Goal: Task Accomplishment & Management: Use online tool/utility

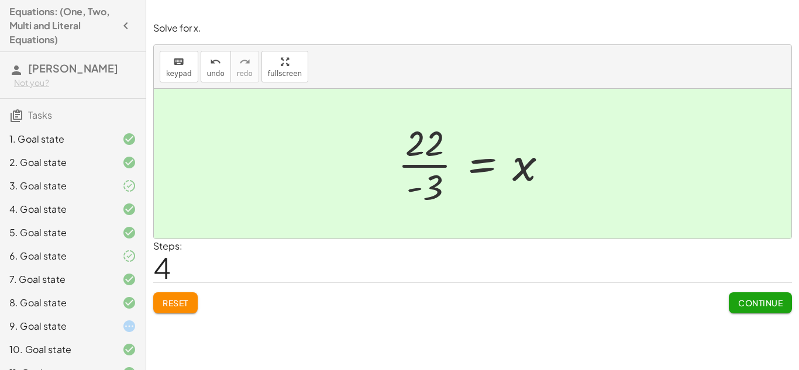
scroll to position [370, 0]
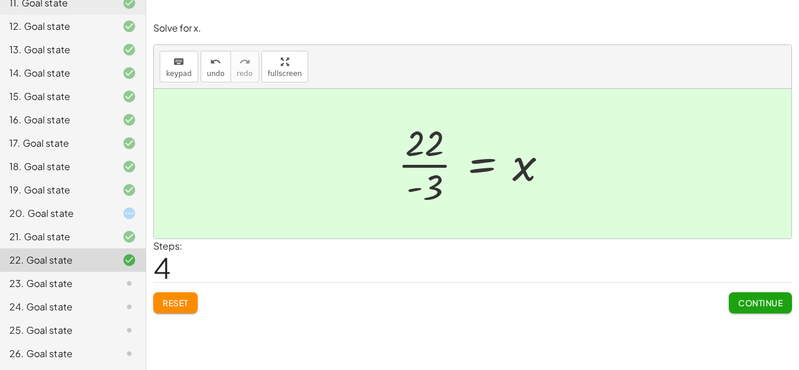
click at [232, 325] on div "Solve the equation for the variable given. keyboard keypad undo undo redo redo …" at bounding box center [472, 185] width 653 height 370
click at [83, 291] on div "23. Goal state" at bounding box center [56, 284] width 94 height 14
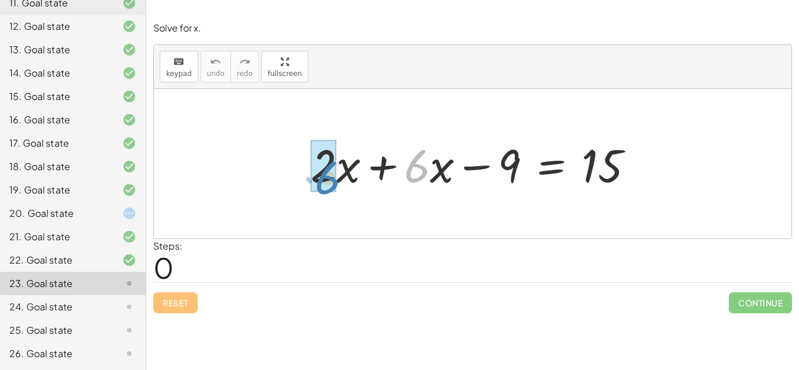
drag, startPoint x: 426, startPoint y: 170, endPoint x: 337, endPoint y: 181, distance: 89.7
click at [337, 181] on div at bounding box center [477, 164] width 345 height 60
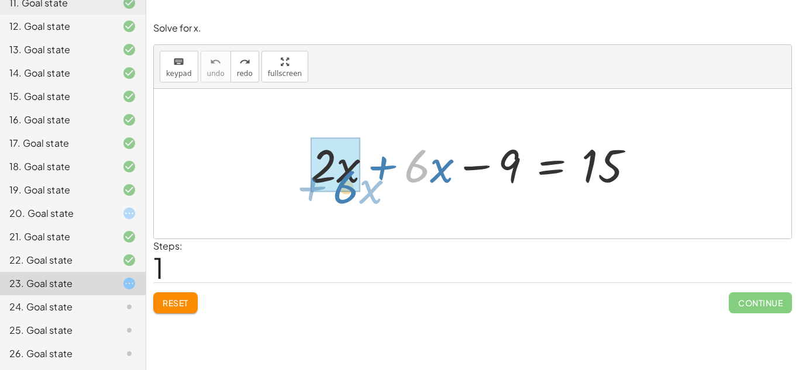
drag, startPoint x: 430, startPoint y: 176, endPoint x: 359, endPoint y: 197, distance: 73.9
click at [359, 197] on div "· 6 + · x + · 2 · x + · 6 · x − 9 = 15" at bounding box center [473, 164] width 638 height 150
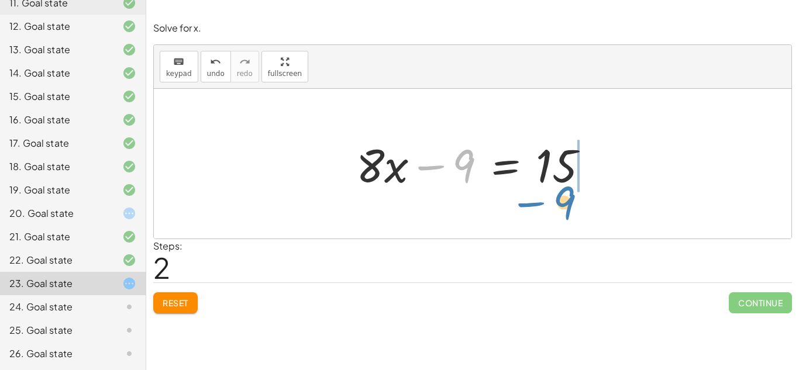
drag, startPoint x: 470, startPoint y: 173, endPoint x: 570, endPoint y: 208, distance: 106.2
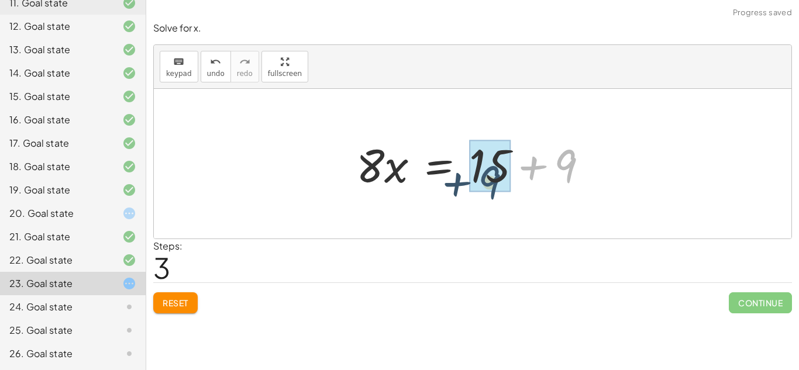
drag, startPoint x: 563, startPoint y: 173, endPoint x: 486, endPoint y: 189, distance: 79.5
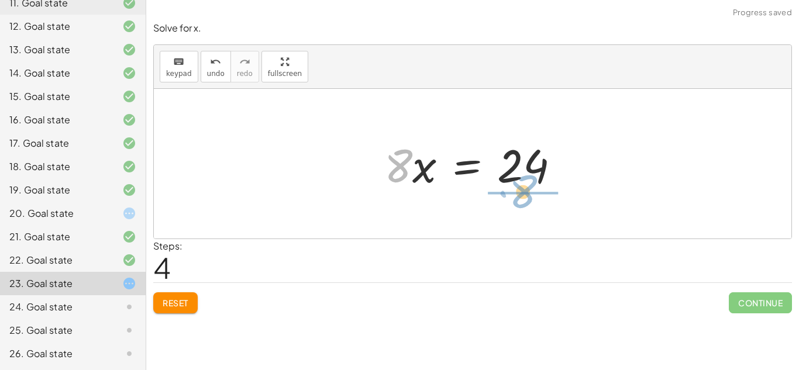
drag, startPoint x: 402, startPoint y: 168, endPoint x: 530, endPoint y: 198, distance: 131.0
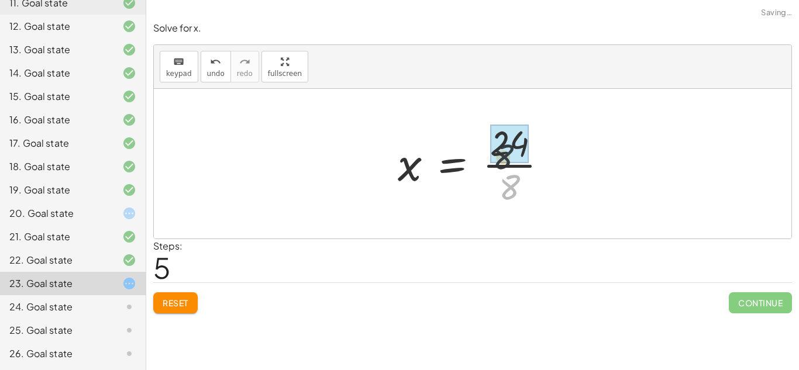
drag, startPoint x: 513, startPoint y: 185, endPoint x: 508, endPoint y: 154, distance: 31.9
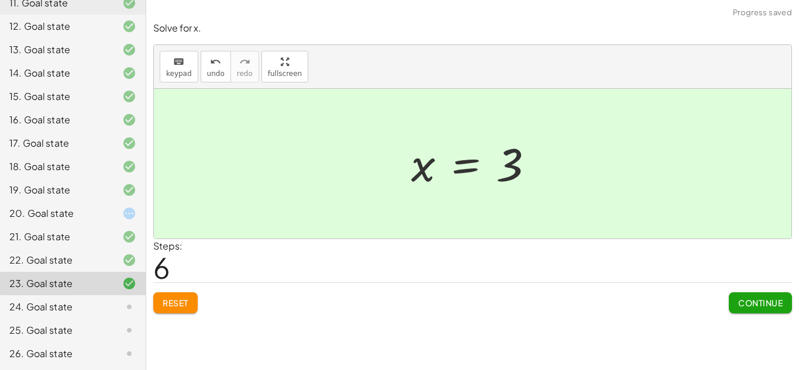
click at [58, 305] on div "24. Goal state" at bounding box center [56, 307] width 94 height 14
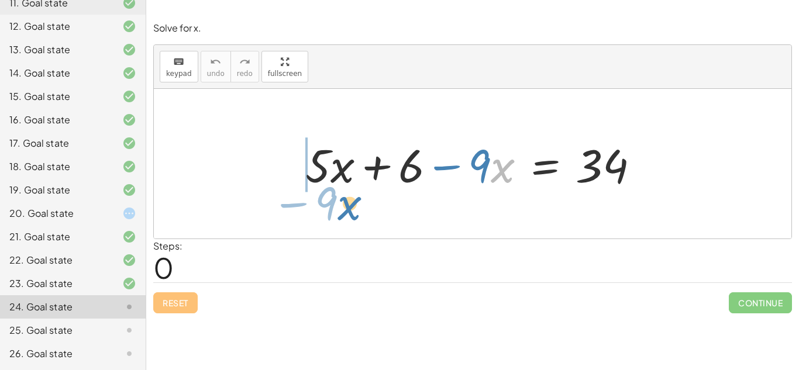
drag, startPoint x: 494, startPoint y: 177, endPoint x: 341, endPoint y: 215, distance: 157.8
click at [341, 215] on div "· x − · 9 + · 5 · x + 6 − · 9 · x = 34" at bounding box center [473, 164] width 638 height 150
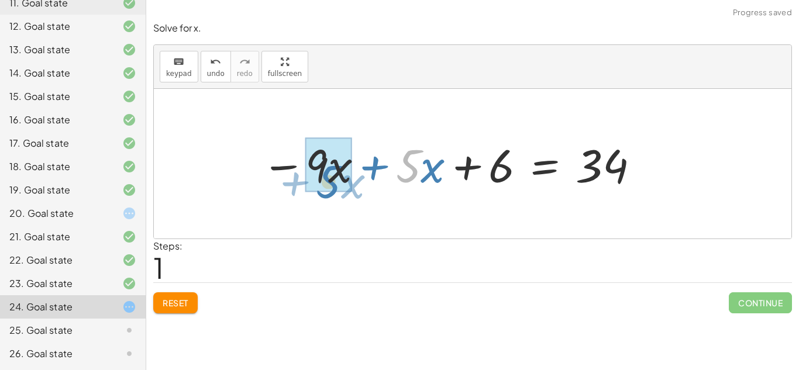
drag, startPoint x: 417, startPoint y: 177, endPoint x: 336, endPoint y: 193, distance: 81.7
click at [336, 193] on div at bounding box center [451, 164] width 391 height 60
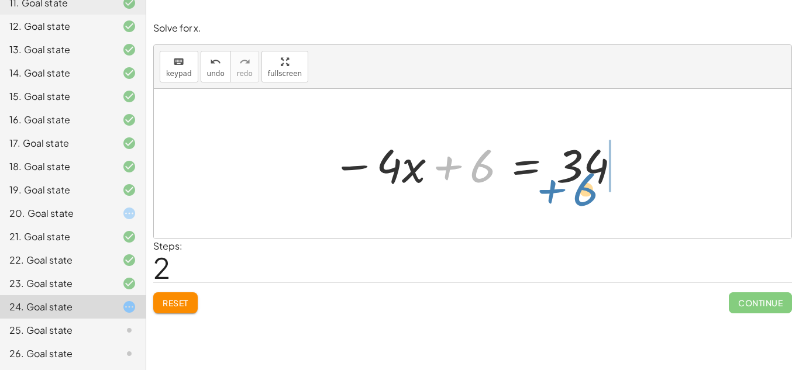
drag, startPoint x: 488, startPoint y: 175, endPoint x: 592, endPoint y: 198, distance: 106.8
click at [592, 198] on div "+ · 5 · x + 6 − · 9 · x = 34 − · 9 · x + · 5 · x + 6 = 34 + 6 + 6 − · x = 34 · 4" at bounding box center [473, 164] width 638 height 150
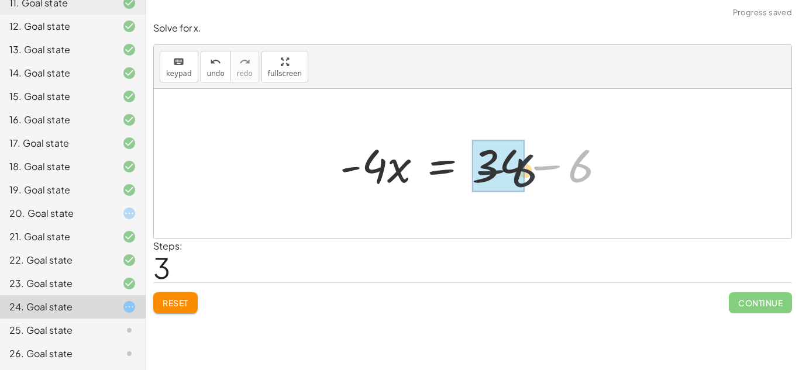
drag, startPoint x: 583, startPoint y: 178, endPoint x: 521, endPoint y: 184, distance: 62.3
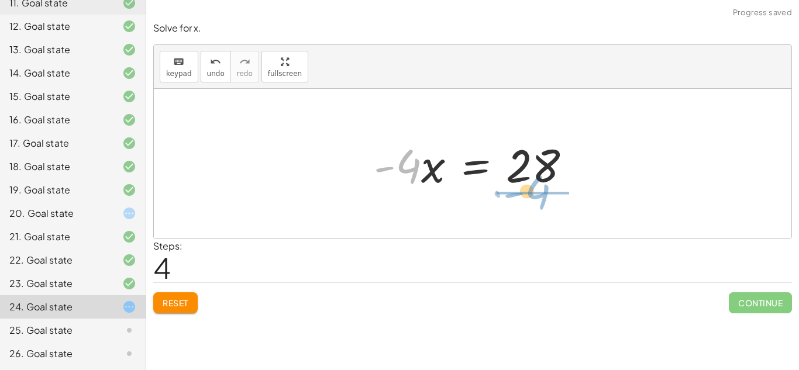
drag, startPoint x: 417, startPoint y: 183, endPoint x: 546, endPoint y: 209, distance: 132.1
click at [546, 209] on div "+ · 5 · x + 6 − · 9 · x = 34 − · 9 · x + · 5 · x + 6 = 34 − · 4 · x + 6 = 34 · …" at bounding box center [473, 164] width 638 height 150
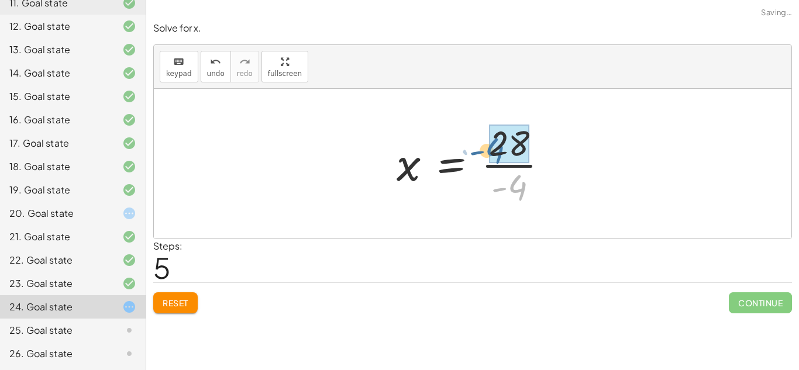
drag, startPoint x: 536, startPoint y: 191, endPoint x: 524, endPoint y: 159, distance: 35.0
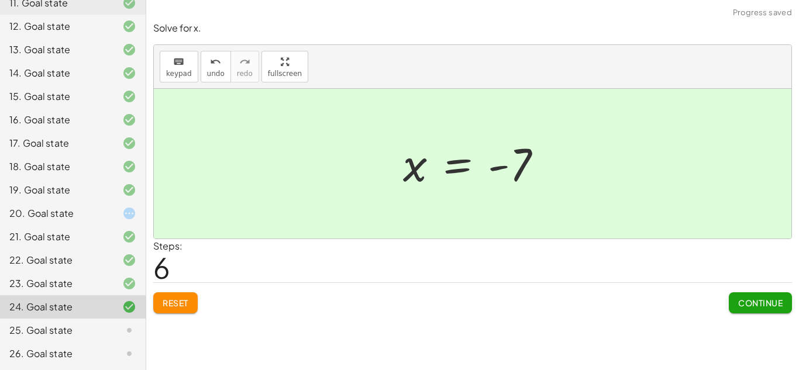
click at [751, 299] on span "Continue" at bounding box center [760, 303] width 44 height 11
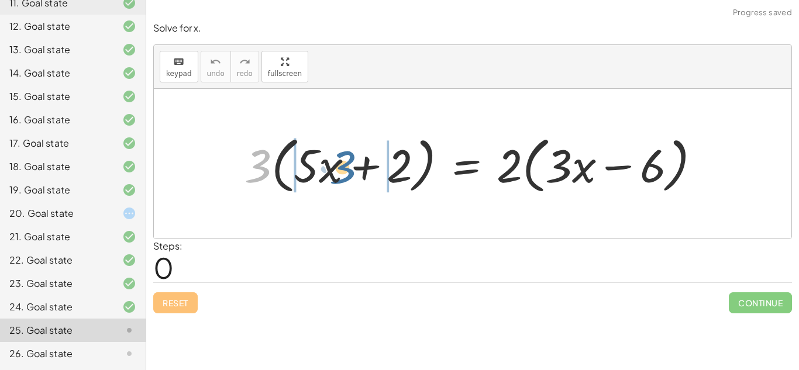
drag, startPoint x: 263, startPoint y: 176, endPoint x: 345, endPoint y: 178, distance: 81.9
click at [345, 178] on div at bounding box center [477, 163] width 477 height 67
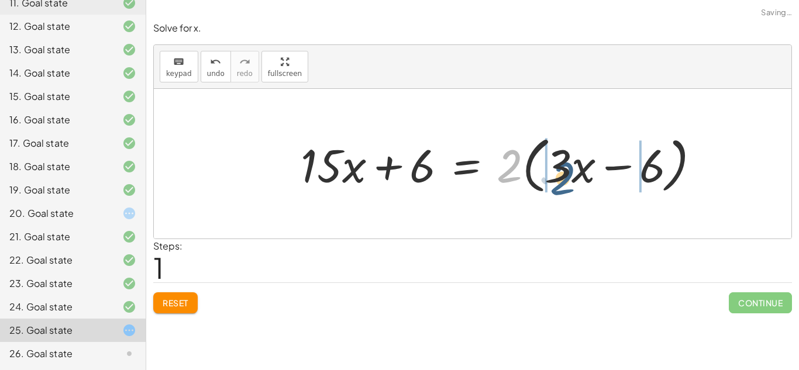
drag, startPoint x: 503, startPoint y: 165, endPoint x: 558, endPoint y: 177, distance: 56.4
click at [558, 177] on div at bounding box center [505, 163] width 421 height 67
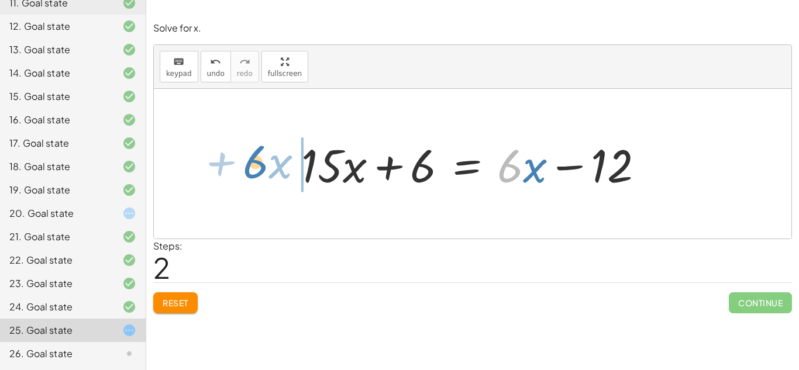
drag, startPoint x: 514, startPoint y: 176, endPoint x: 263, endPoint y: 171, distance: 251.1
click at [263, 171] on div "· 3 · ( + · 5 · x + 2 ) = · 2 · ( + · 3 · x − 6 ) + · 3 · 5 · x + · 3 · 2 = · 2…" at bounding box center [473, 164] width 638 height 150
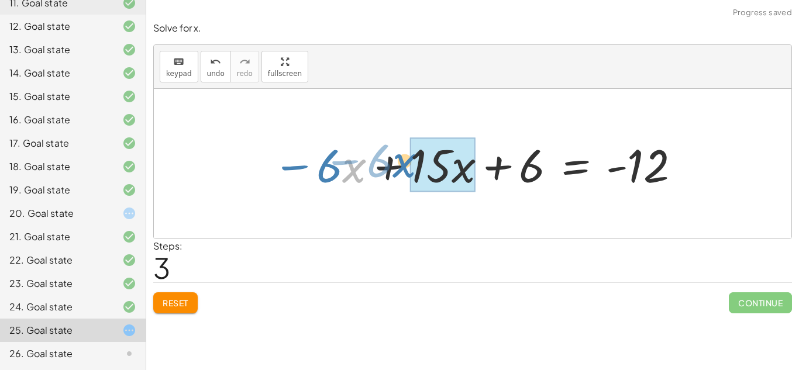
drag, startPoint x: 344, startPoint y: 170, endPoint x: 397, endPoint y: 166, distance: 53.5
click at [397, 166] on div at bounding box center [477, 164] width 421 height 60
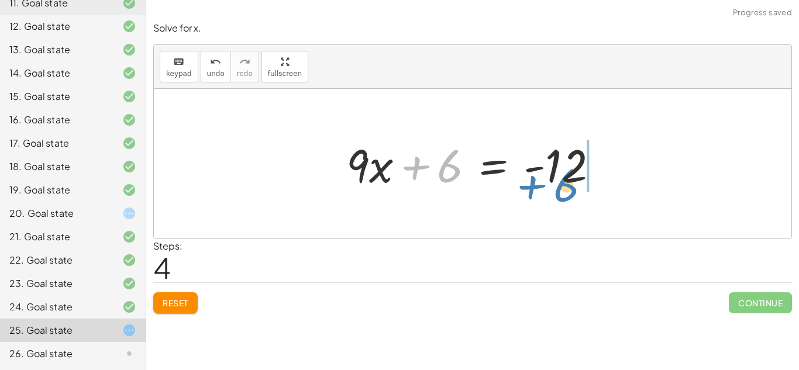
drag, startPoint x: 444, startPoint y: 171, endPoint x: 564, endPoint y: 188, distance: 121.8
click at [564, 188] on div at bounding box center [477, 164] width 273 height 60
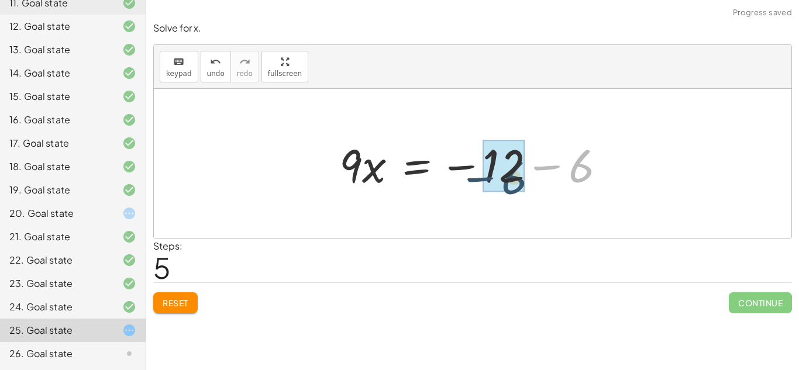
drag, startPoint x: 586, startPoint y: 172, endPoint x: 519, endPoint y: 184, distance: 67.7
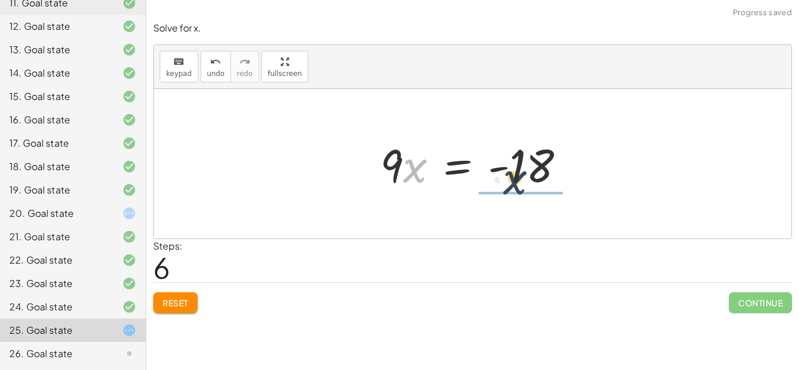
drag, startPoint x: 405, startPoint y: 171, endPoint x: 520, endPoint y: 185, distance: 116.1
click at [520, 185] on div at bounding box center [477, 164] width 206 height 60
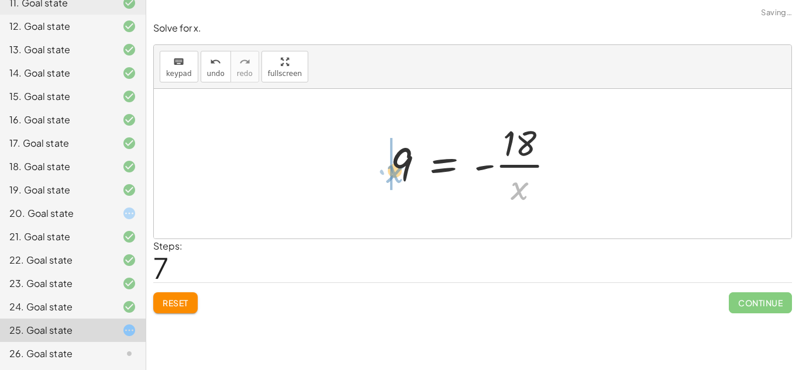
drag, startPoint x: 523, startPoint y: 198, endPoint x: 392, endPoint y: 182, distance: 131.5
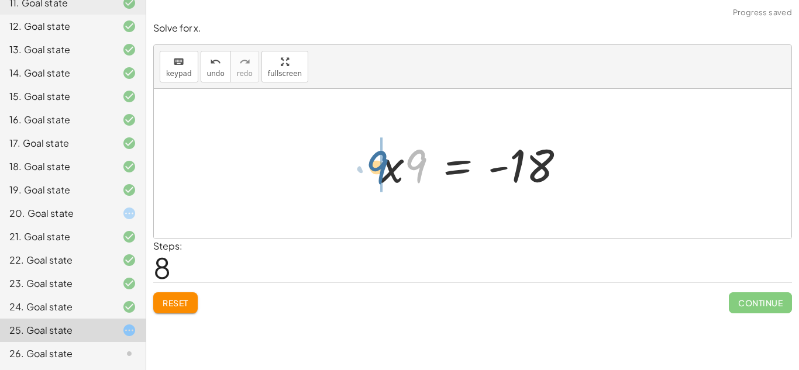
drag, startPoint x: 411, startPoint y: 173, endPoint x: 371, endPoint y: 174, distance: 39.8
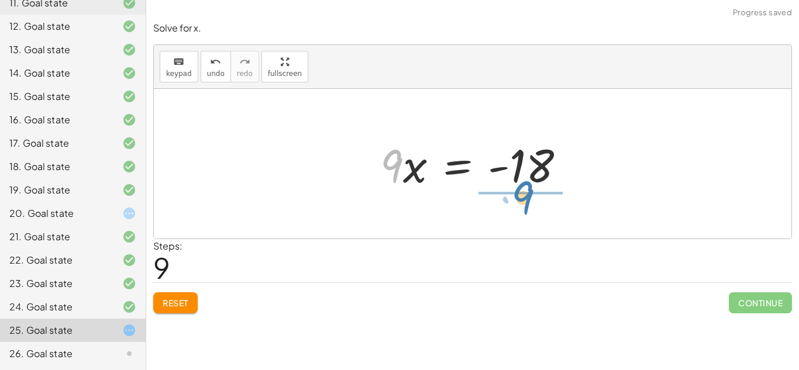
drag, startPoint x: 397, startPoint y: 173, endPoint x: 534, endPoint y: 211, distance: 142.7
click at [534, 211] on div "· 3 · ( + · 5 · x + 2 ) = · 2 · ( + · 3 · x − 6 ) + · 3 · 5 · x + · 3 · 2 = · 2…" at bounding box center [473, 164] width 638 height 150
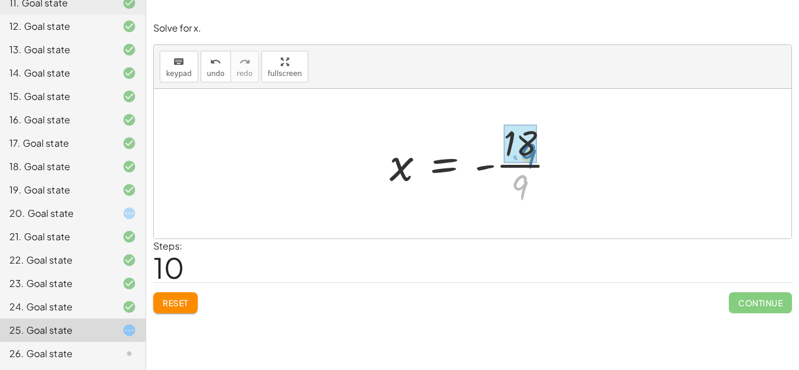
drag, startPoint x: 516, startPoint y: 189, endPoint x: 523, endPoint y: 159, distance: 30.7
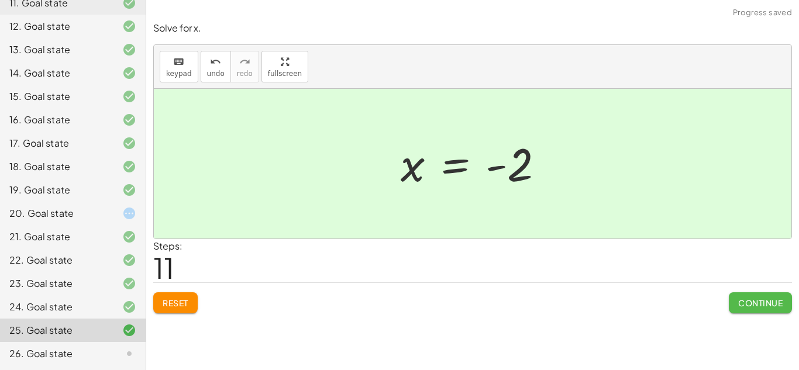
click at [749, 303] on span "Continue" at bounding box center [760, 303] width 44 height 11
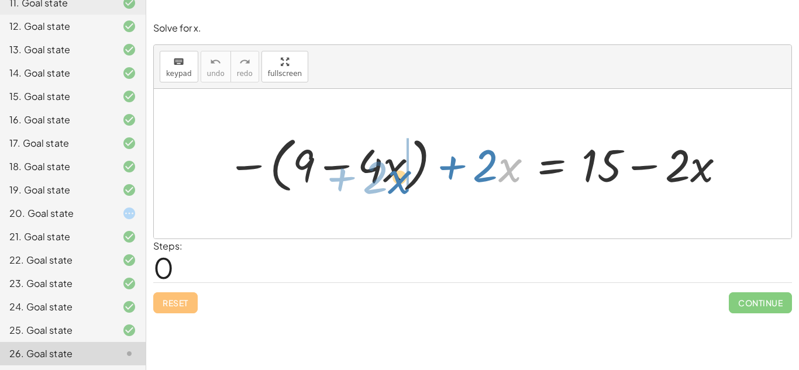
drag, startPoint x: 501, startPoint y: 176, endPoint x: 390, endPoint y: 187, distance: 111.8
click at [390, 187] on div at bounding box center [477, 163] width 512 height 66
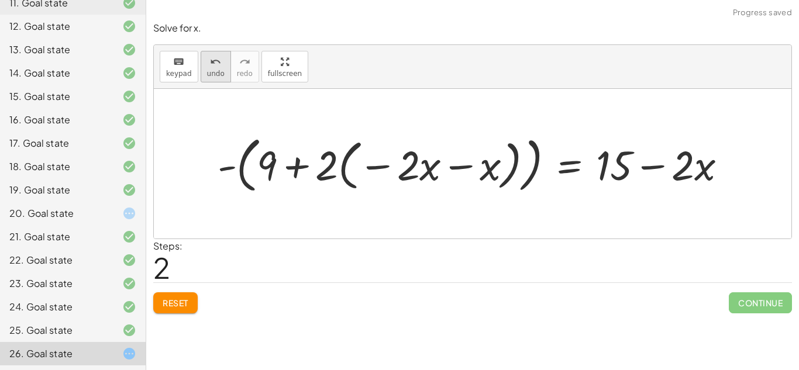
click at [215, 71] on span "undo" at bounding box center [216, 74] width 18 height 8
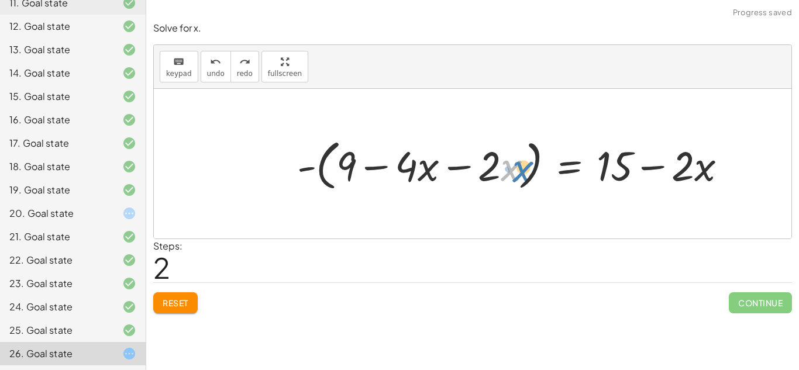
drag, startPoint x: 503, startPoint y: 171, endPoint x: 514, endPoint y: 173, distance: 11.3
click at [514, 173] on div at bounding box center [516, 164] width 451 height 60
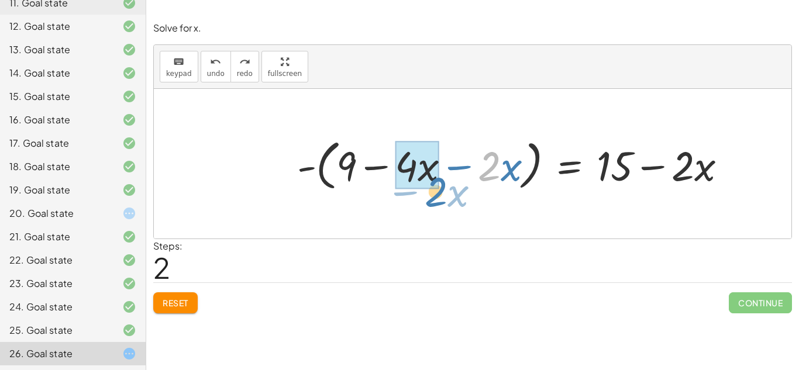
drag, startPoint x: 491, startPoint y: 171, endPoint x: 434, endPoint y: 196, distance: 61.9
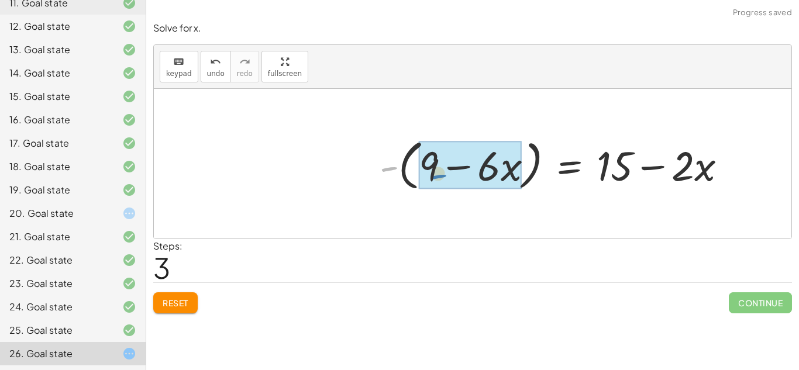
drag, startPoint x: 389, startPoint y: 166, endPoint x: 433, endPoint y: 174, distance: 45.1
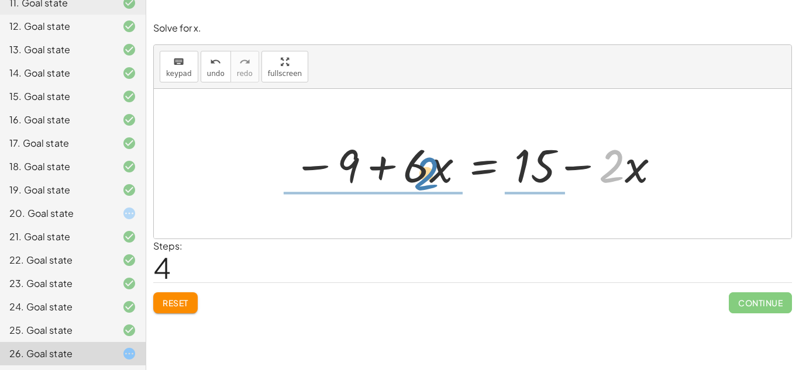
drag, startPoint x: 615, startPoint y: 173, endPoint x: 427, endPoint y: 184, distance: 188.2
click at [427, 184] on div at bounding box center [477, 164] width 380 height 60
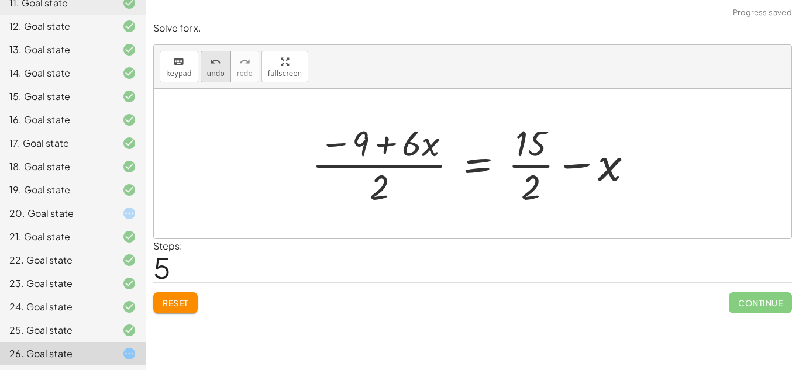
click at [216, 70] on span "undo" at bounding box center [216, 74] width 18 height 8
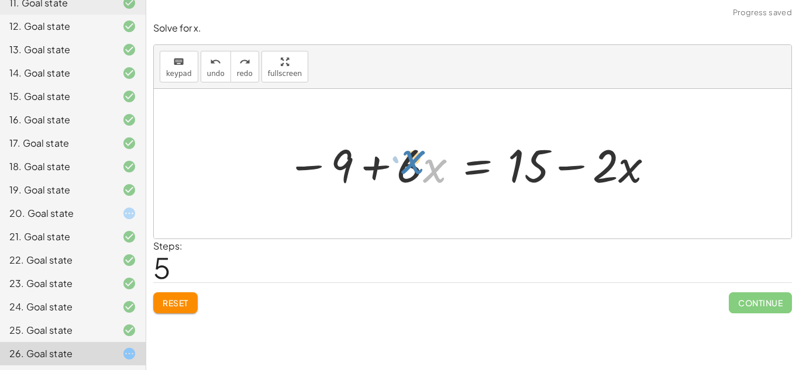
drag, startPoint x: 423, startPoint y: 164, endPoint x: 407, endPoint y: 159, distance: 17.4
click at [407, 159] on div at bounding box center [471, 164] width 380 height 60
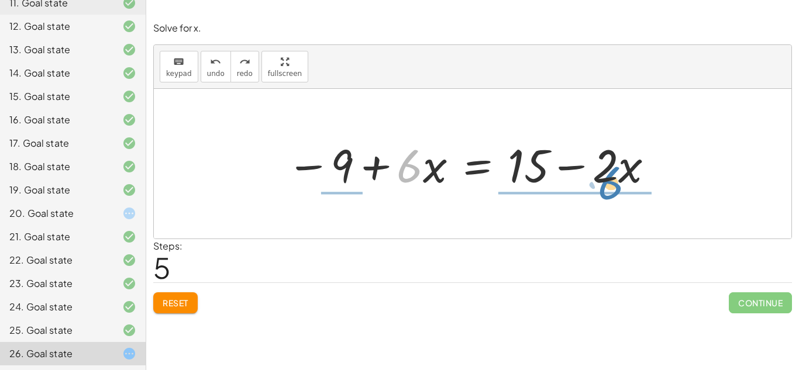
drag, startPoint x: 407, startPoint y: 167, endPoint x: 611, endPoint y: 183, distance: 204.2
click at [611, 183] on div at bounding box center [471, 164] width 380 height 60
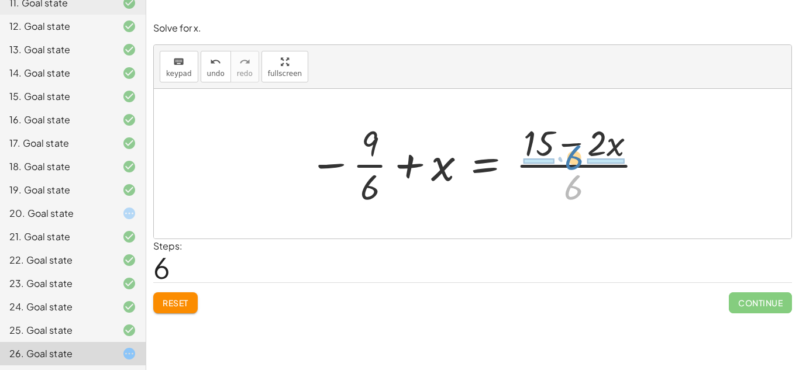
drag, startPoint x: 577, startPoint y: 181, endPoint x: 578, endPoint y: 151, distance: 29.8
click at [578, 151] on div at bounding box center [477, 164] width 348 height 90
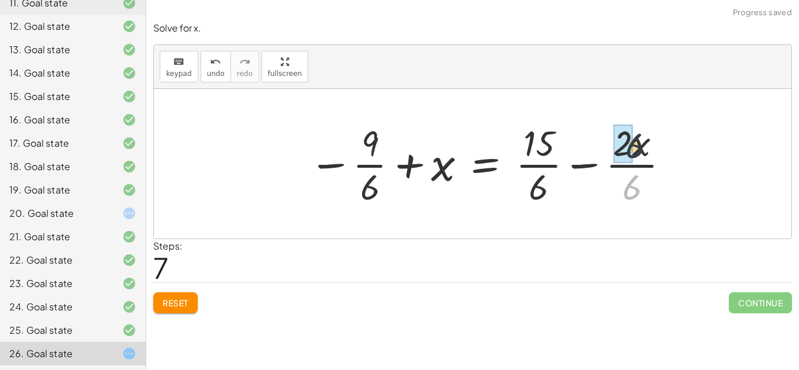
drag, startPoint x: 631, startPoint y: 194, endPoint x: 634, endPoint y: 149, distance: 44.6
click at [634, 149] on div at bounding box center [490, 164] width 374 height 90
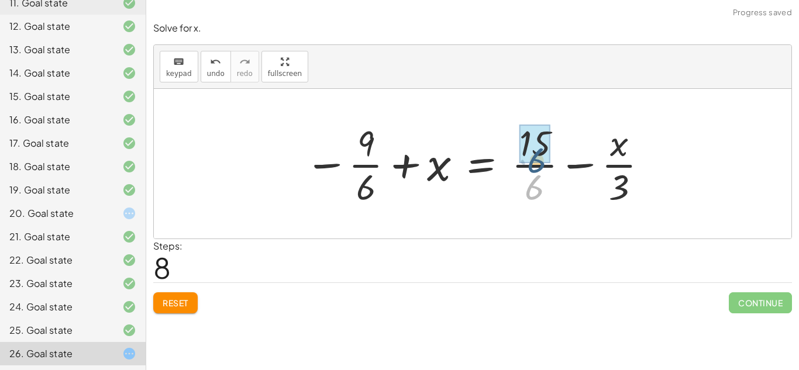
drag, startPoint x: 532, startPoint y: 187, endPoint x: 535, endPoint y: 159, distance: 28.2
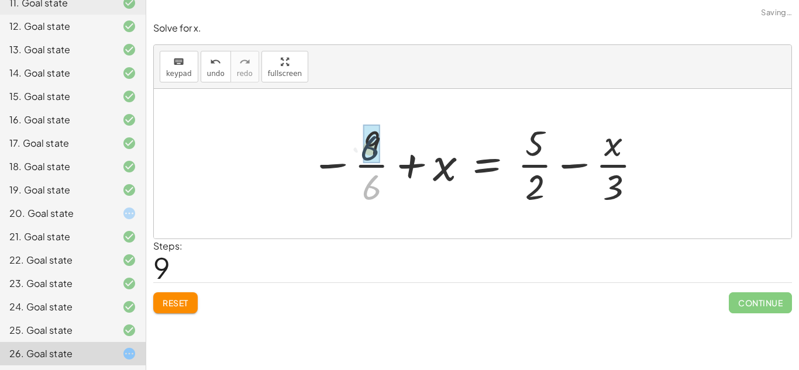
drag, startPoint x: 372, startPoint y: 190, endPoint x: 370, endPoint y: 150, distance: 39.8
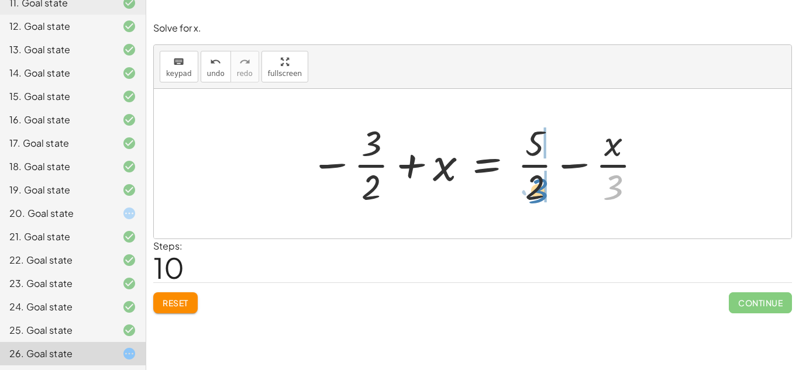
drag, startPoint x: 614, startPoint y: 191, endPoint x: 540, endPoint y: 194, distance: 74.3
click at [540, 194] on div at bounding box center [476, 164] width 345 height 90
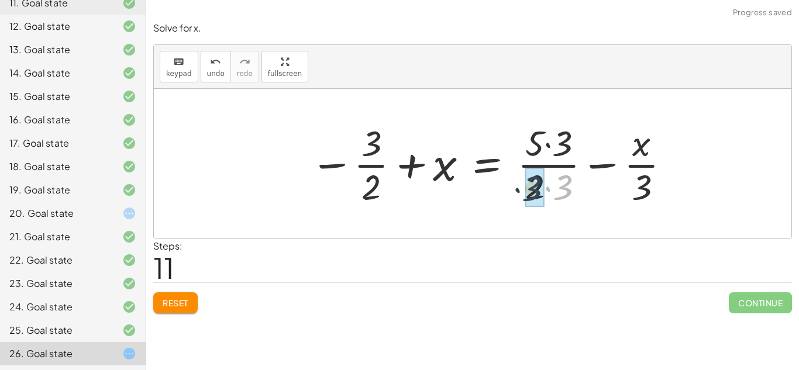
drag, startPoint x: 573, startPoint y: 190, endPoint x: 541, endPoint y: 192, distance: 32.8
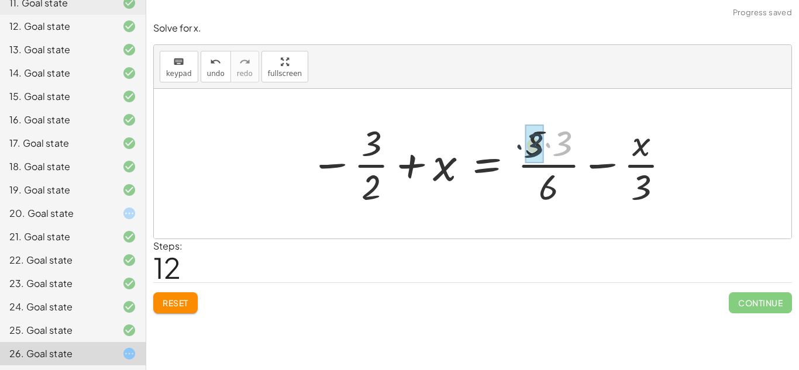
drag, startPoint x: 562, startPoint y: 139, endPoint x: 532, endPoint y: 141, distance: 29.3
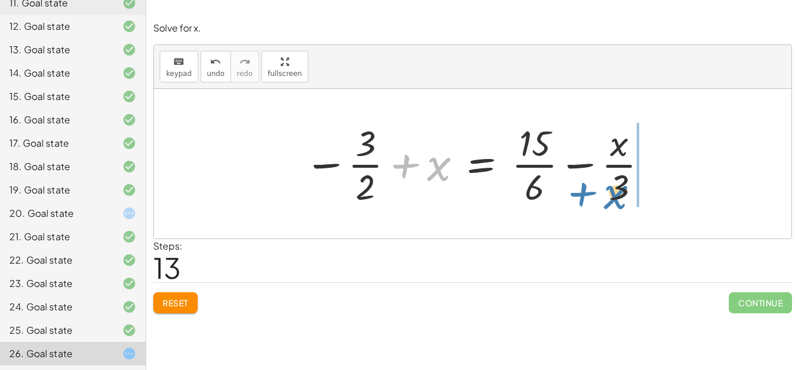
drag, startPoint x: 431, startPoint y: 167, endPoint x: 609, endPoint y: 196, distance: 179.6
click at [609, 196] on div at bounding box center [476, 164] width 357 height 90
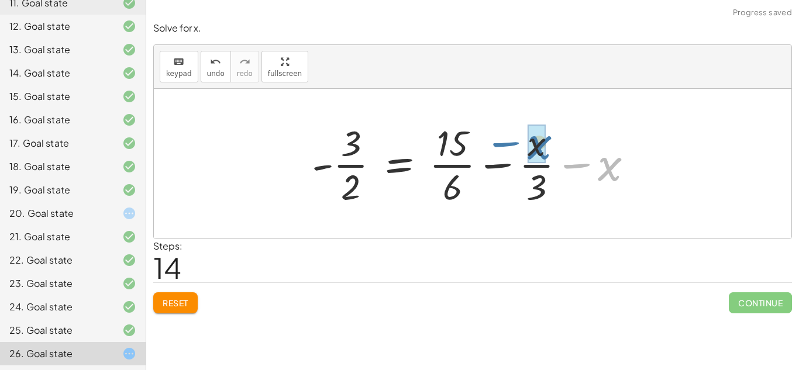
drag, startPoint x: 608, startPoint y: 177, endPoint x: 540, endPoint y: 157, distance: 70.9
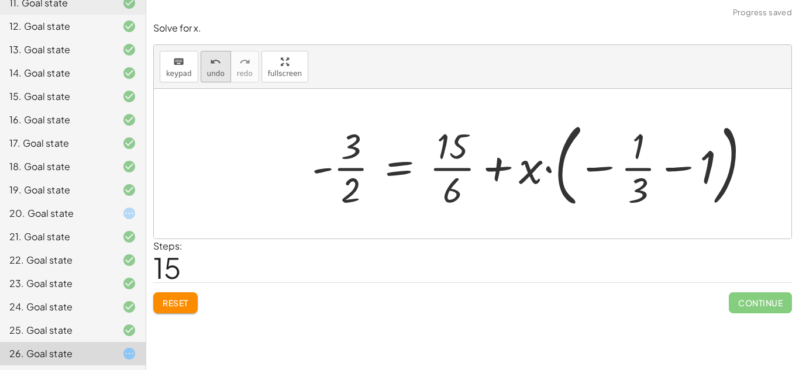
click at [207, 61] on div "undo" at bounding box center [216, 61] width 18 height 14
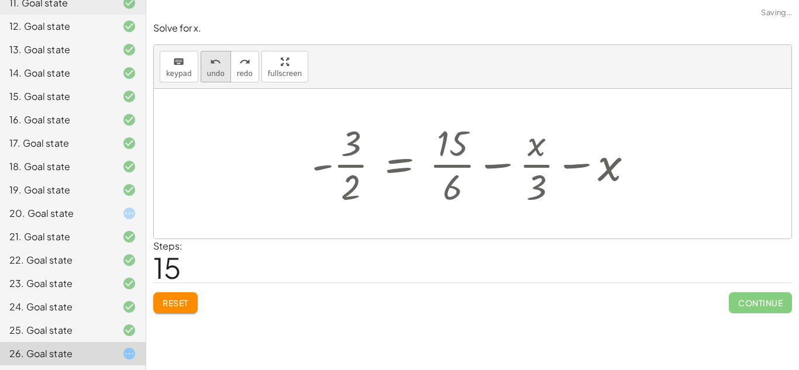
click at [207, 61] on div "undo" at bounding box center [216, 61] width 18 height 14
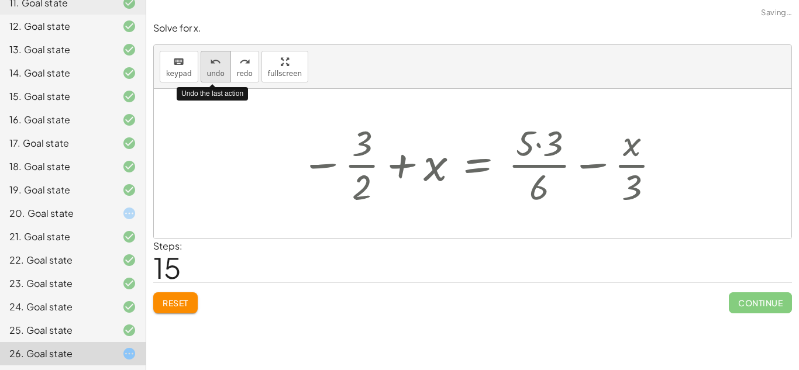
click at [207, 61] on div "undo" at bounding box center [216, 61] width 18 height 14
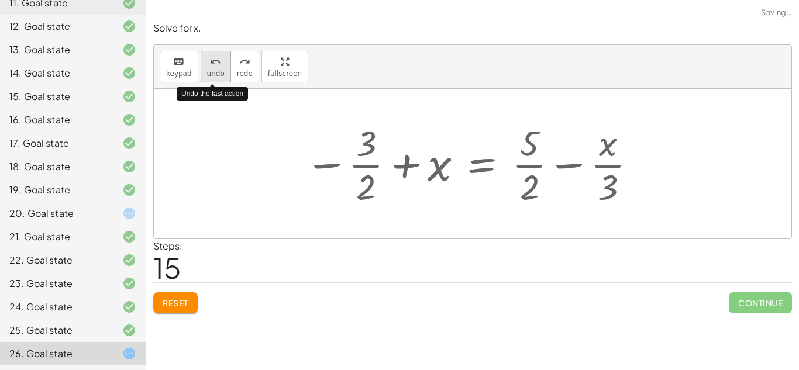
click at [207, 61] on div "undo" at bounding box center [216, 61] width 18 height 14
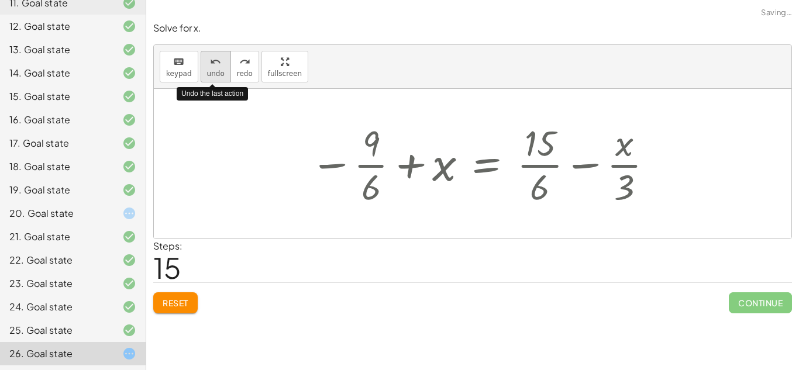
click at [207, 61] on div "undo" at bounding box center [216, 61] width 18 height 14
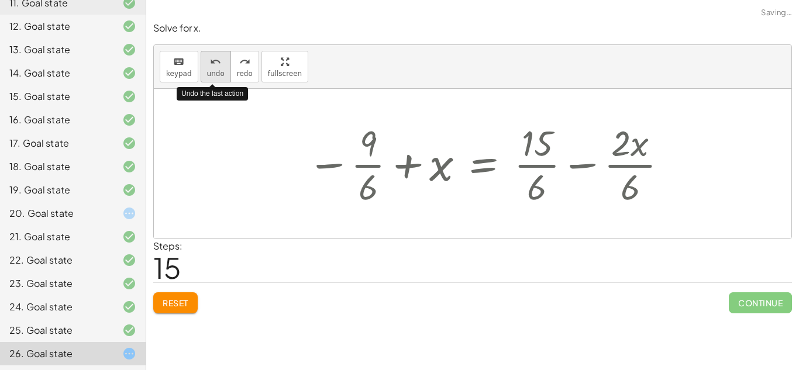
click at [207, 61] on div "undo" at bounding box center [216, 61] width 18 height 14
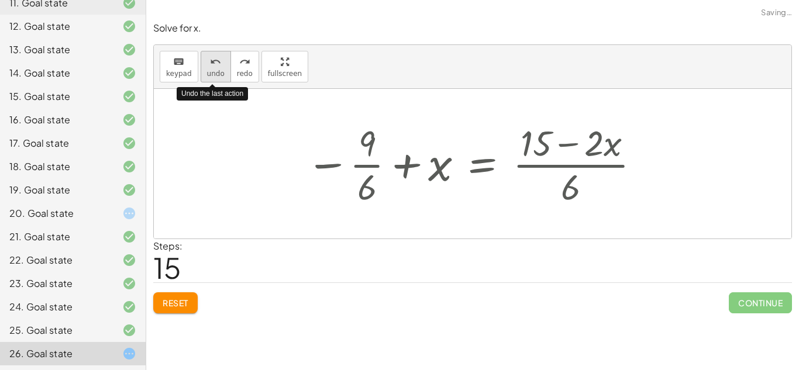
click at [207, 61] on div "undo" at bounding box center [216, 61] width 18 height 14
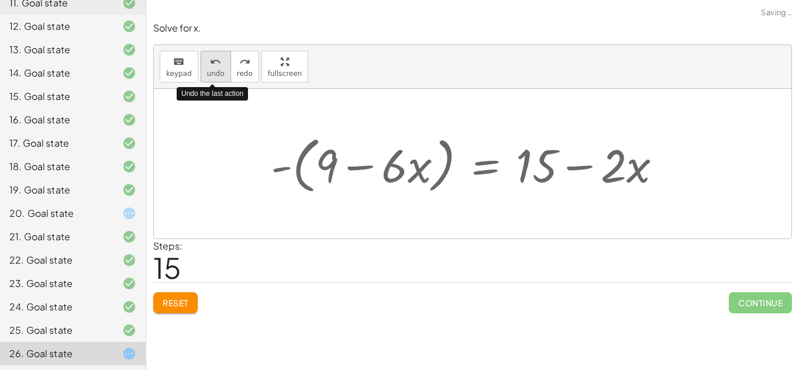
click at [207, 61] on div "undo" at bounding box center [216, 61] width 18 height 14
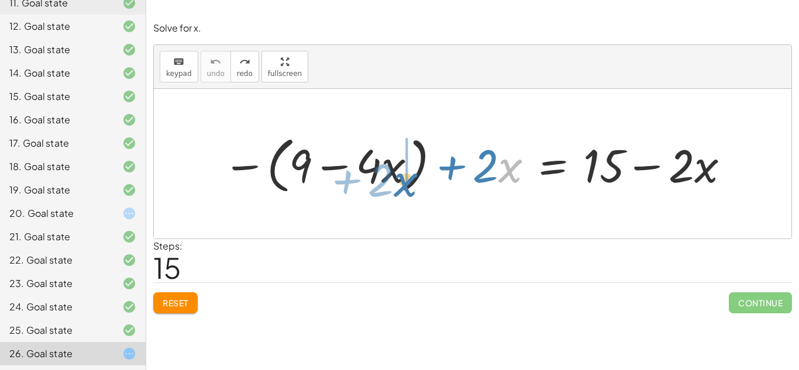
drag, startPoint x: 508, startPoint y: 169, endPoint x: 403, endPoint y: 183, distance: 105.7
click at [403, 183] on div at bounding box center [477, 163] width 520 height 67
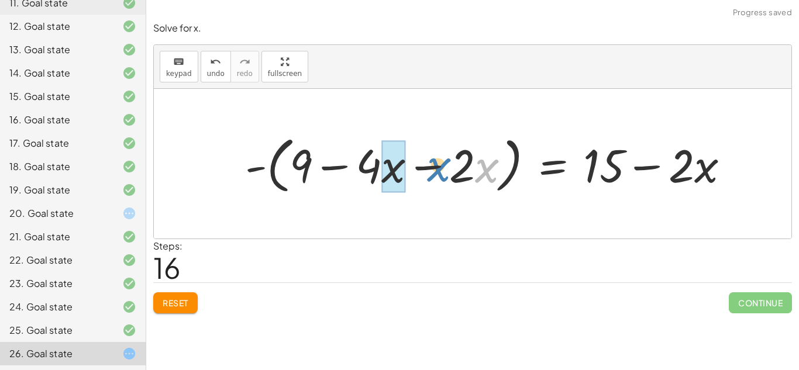
drag, startPoint x: 480, startPoint y: 173, endPoint x: 377, endPoint y: 170, distance: 102.4
click at [377, 170] on div at bounding box center [492, 163] width 506 height 67
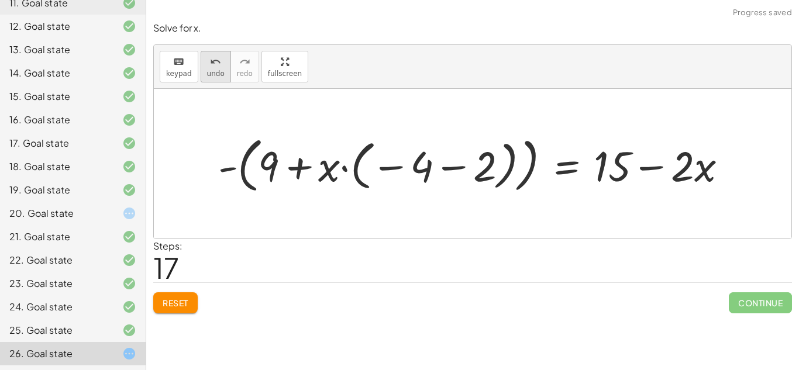
click at [218, 66] on icon "undo" at bounding box center [215, 62] width 11 height 14
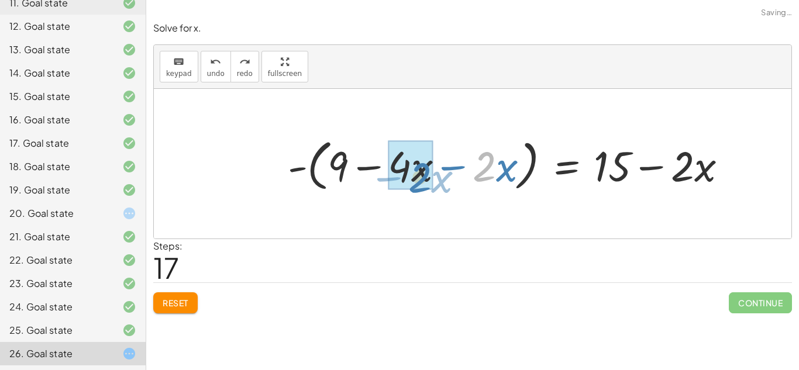
drag, startPoint x: 488, startPoint y: 173, endPoint x: 424, endPoint y: 184, distance: 65.3
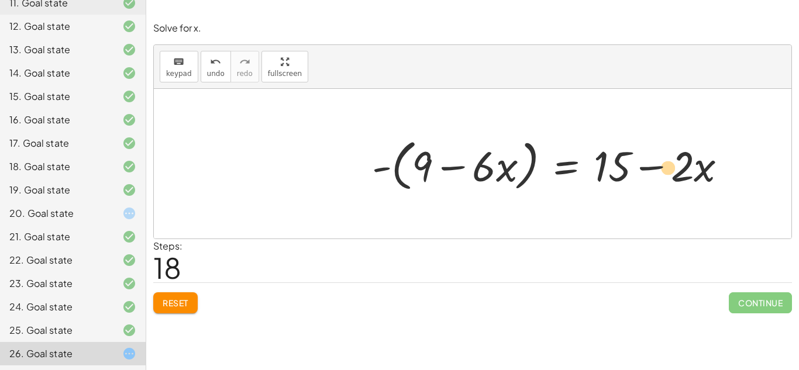
drag, startPoint x: 686, startPoint y: 173, endPoint x: 673, endPoint y: 175, distance: 13.0
click at [673, 175] on div at bounding box center [554, 163] width 376 height 61
drag, startPoint x: 377, startPoint y: 169, endPoint x: 401, endPoint y: 172, distance: 24.2
click at [401, 172] on div at bounding box center [554, 163] width 376 height 61
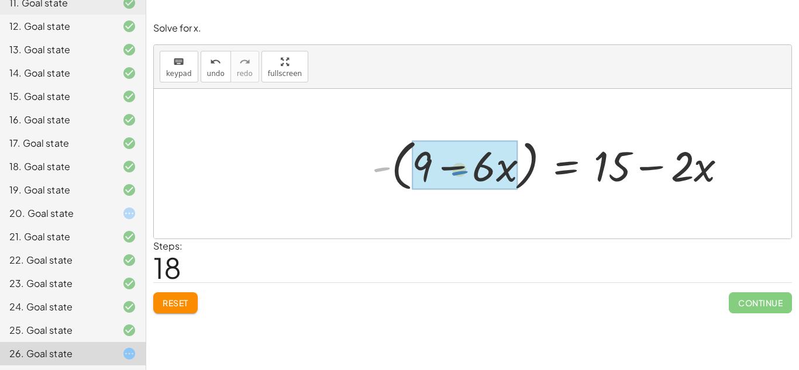
drag, startPoint x: 374, startPoint y: 163, endPoint x: 453, endPoint y: 166, distance: 79.7
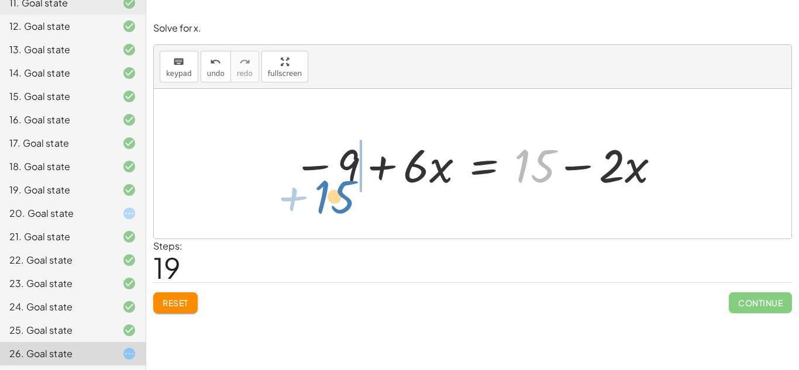
drag, startPoint x: 526, startPoint y: 176, endPoint x: 330, endPoint y: 207, distance: 198.4
click at [330, 207] on div "− ( + 9 − · 4 · x ) + · 2 · x = + 15 − · 2 · x - ( + 9 − · 4 · x − · 2 · x ) = …" at bounding box center [473, 164] width 638 height 150
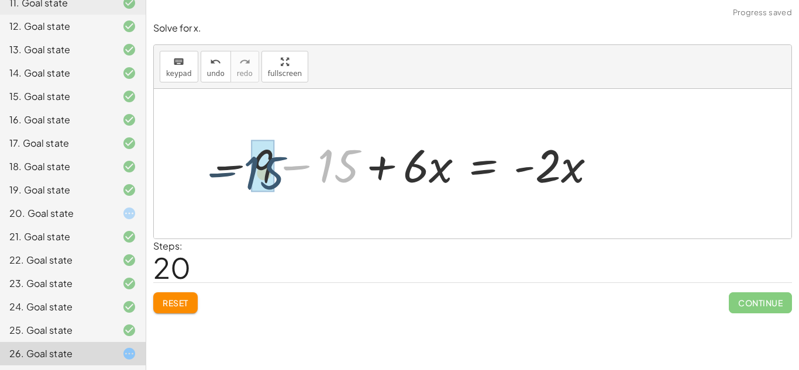
drag, startPoint x: 332, startPoint y: 168, endPoint x: 266, endPoint y: 172, distance: 66.8
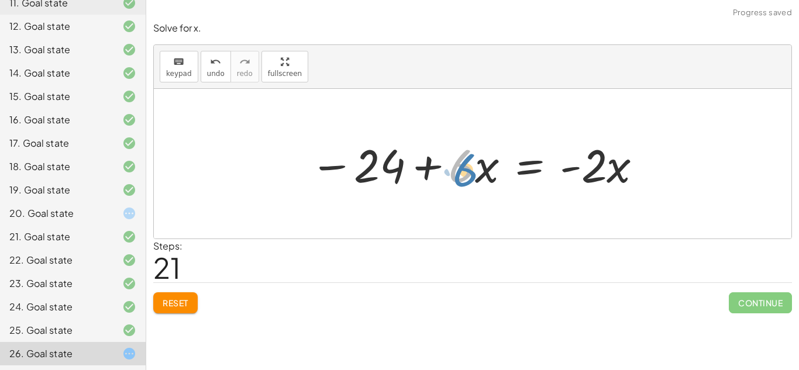
click at [477, 180] on div at bounding box center [476, 164] width 345 height 60
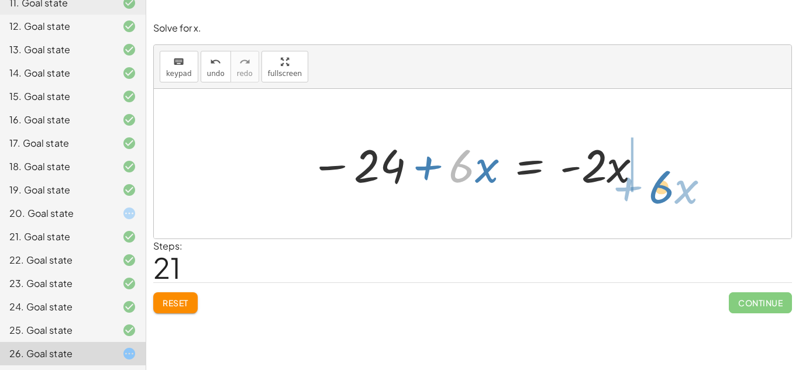
drag, startPoint x: 460, startPoint y: 163, endPoint x: 660, endPoint y: 184, distance: 201.3
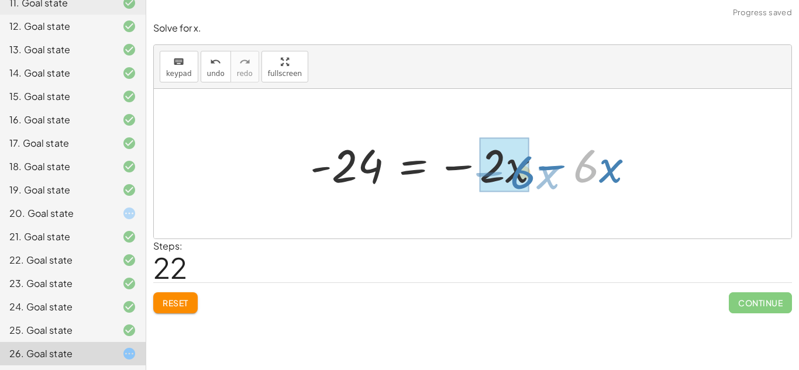
drag, startPoint x: 585, startPoint y: 163, endPoint x: 521, endPoint y: 170, distance: 64.7
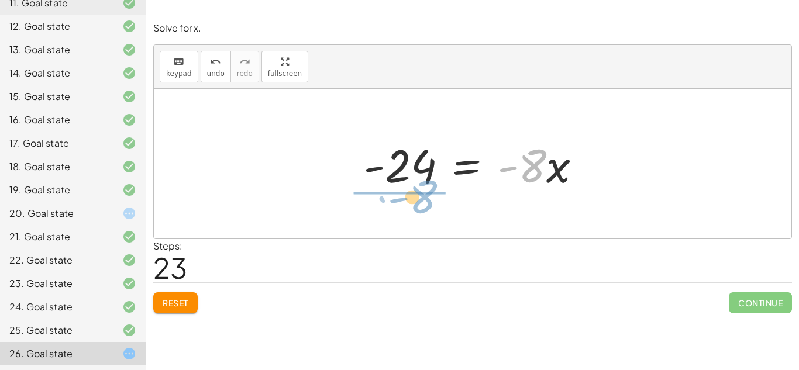
drag, startPoint x: 536, startPoint y: 170, endPoint x: 422, endPoint y: 205, distance: 119.4
click at [422, 205] on div "− ( + 9 − · 4 · x ) + · 2 · x = + 15 − · 2 · x - ( + 9 − · 4 · x − · 2 · x ) = …" at bounding box center [473, 164] width 638 height 150
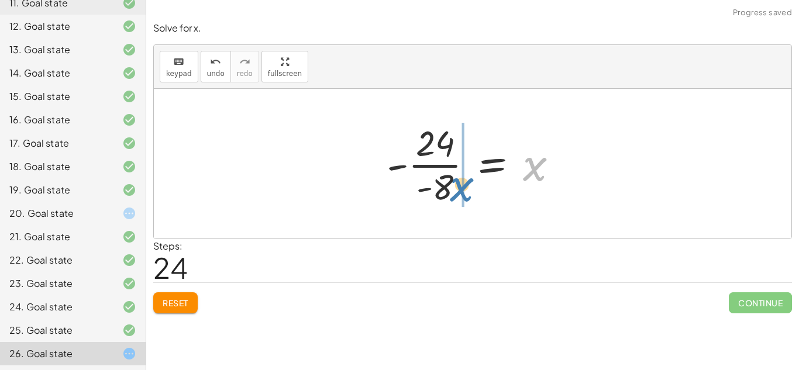
drag, startPoint x: 538, startPoint y: 168, endPoint x: 461, endPoint y: 190, distance: 79.8
click at [461, 190] on div at bounding box center [477, 164] width 193 height 90
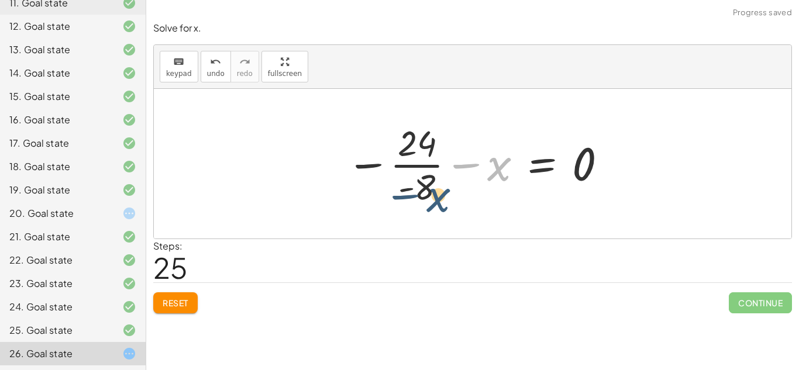
drag, startPoint x: 505, startPoint y: 169, endPoint x: 445, endPoint y: 197, distance: 65.7
click at [445, 197] on div at bounding box center [478, 164] width 274 height 90
click at [212, 73] on span "undo" at bounding box center [216, 74] width 18 height 8
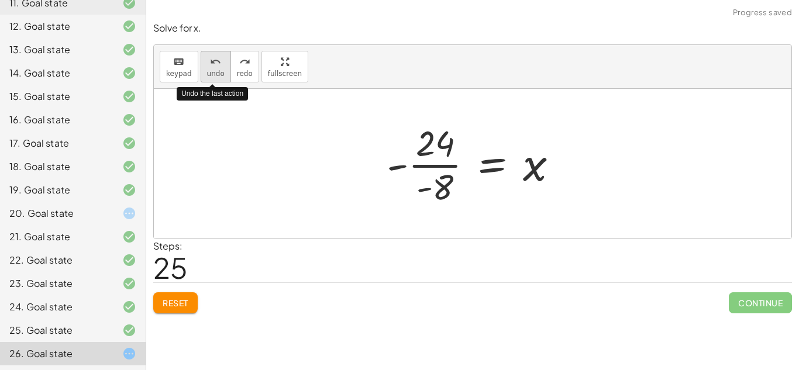
click at [212, 73] on span "undo" at bounding box center [216, 74] width 18 height 8
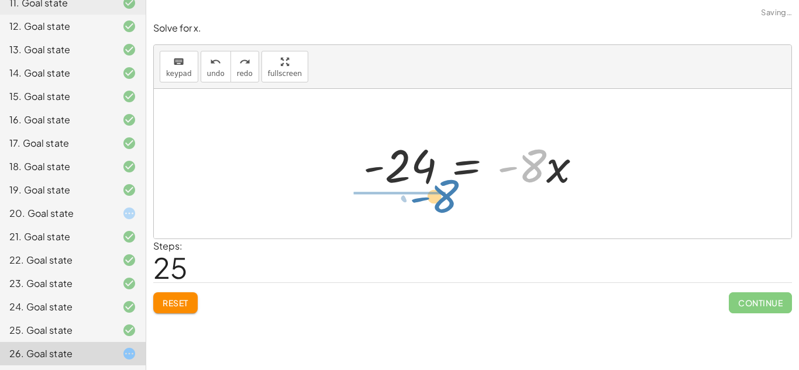
drag, startPoint x: 537, startPoint y: 172, endPoint x: 445, endPoint y: 201, distance: 96.4
click at [445, 201] on div "− ( + 9 − · 4 · x ) + · 2 · x = + 15 − · 2 · x - ( + 9 − · 4 · x − · 2 · x ) = …" at bounding box center [473, 164] width 638 height 150
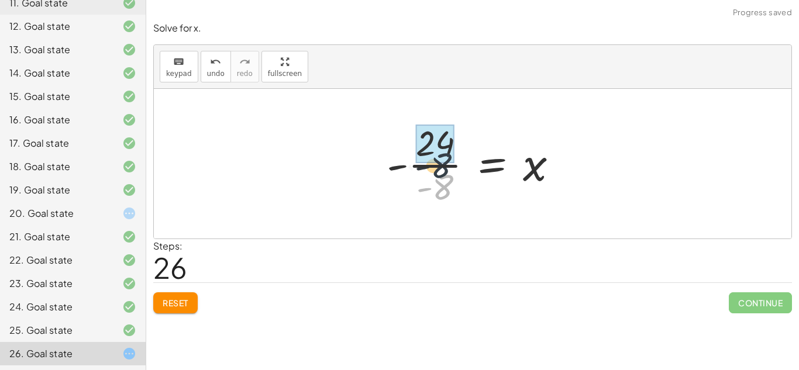
drag, startPoint x: 449, startPoint y: 188, endPoint x: 447, endPoint y: 166, distance: 22.9
click at [447, 166] on div at bounding box center [477, 164] width 193 height 90
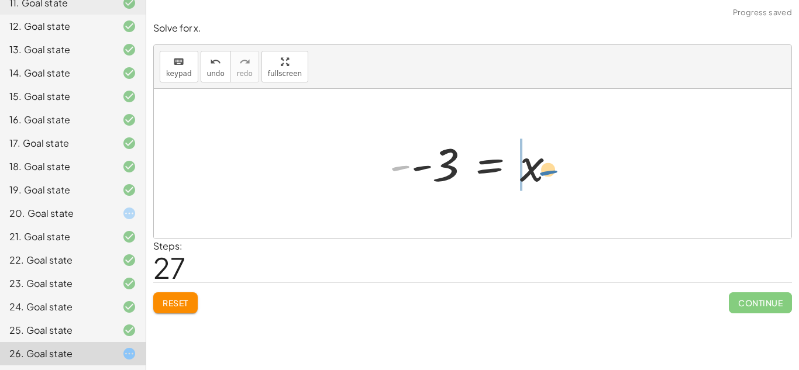
drag, startPoint x: 404, startPoint y: 171, endPoint x: 557, endPoint y: 176, distance: 153.4
click at [557, 176] on div at bounding box center [477, 164] width 187 height 58
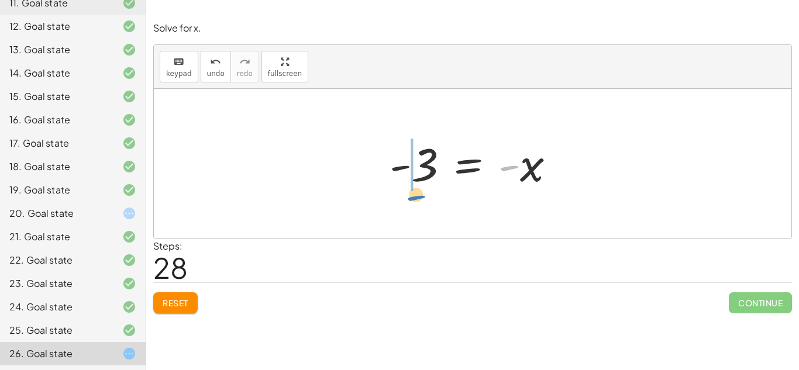
drag, startPoint x: 514, startPoint y: 167, endPoint x: 420, endPoint y: 198, distance: 99.2
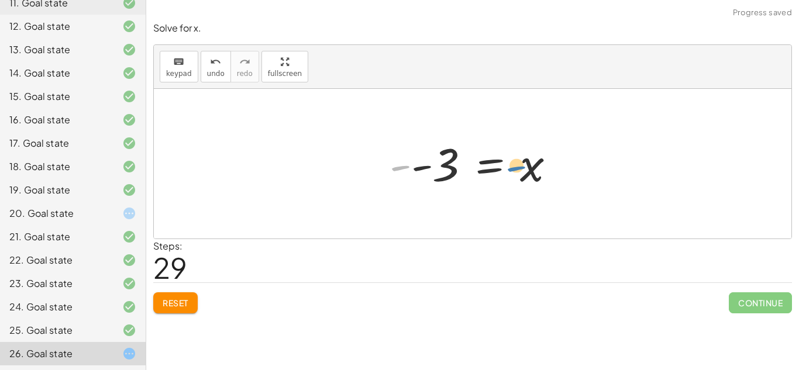
drag, startPoint x: 400, startPoint y: 169, endPoint x: 514, endPoint y: 171, distance: 114.1
click at [514, 171] on div at bounding box center [477, 164] width 187 height 58
drag, startPoint x: 394, startPoint y: 167, endPoint x: 521, endPoint y: 176, distance: 127.9
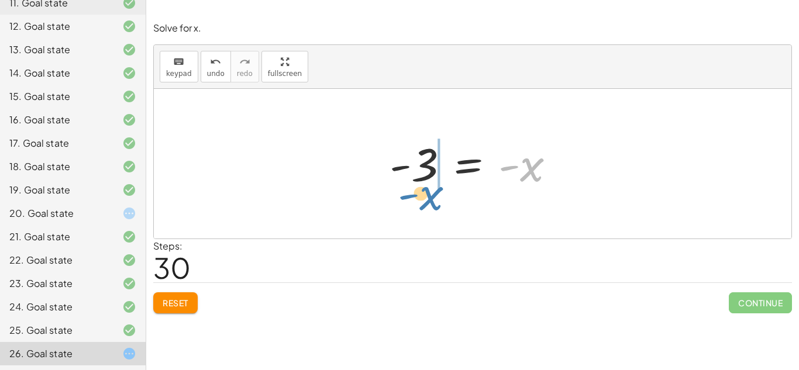
drag, startPoint x: 543, startPoint y: 172, endPoint x: 442, endPoint y: 200, distance: 105.1
click at [442, 200] on div "− ( + 9 − · 4 · x ) + · 2 · x = + 15 − · 2 · x - ( + 9 − · 4 · x − · 2 · x ) = …" at bounding box center [473, 164] width 638 height 150
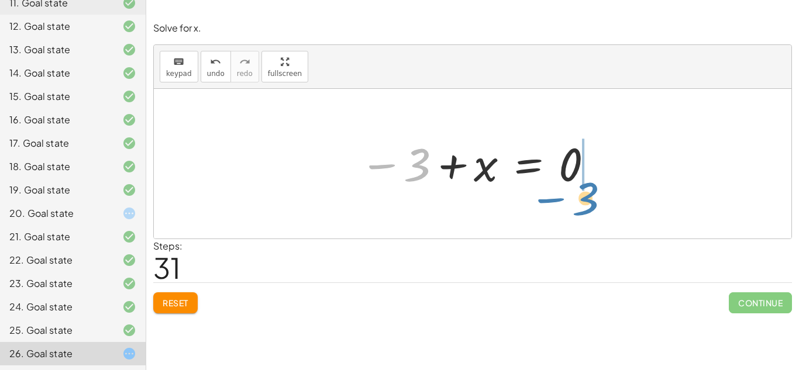
drag, startPoint x: 413, startPoint y: 180, endPoint x: 578, endPoint y: 211, distance: 167.9
click at [578, 211] on div "− ( + 9 − · 4 · x ) + · 2 · x = + 15 − · 2 · x - ( + 9 − · 4 · x − · 2 · x ) = …" at bounding box center [473, 164] width 638 height 150
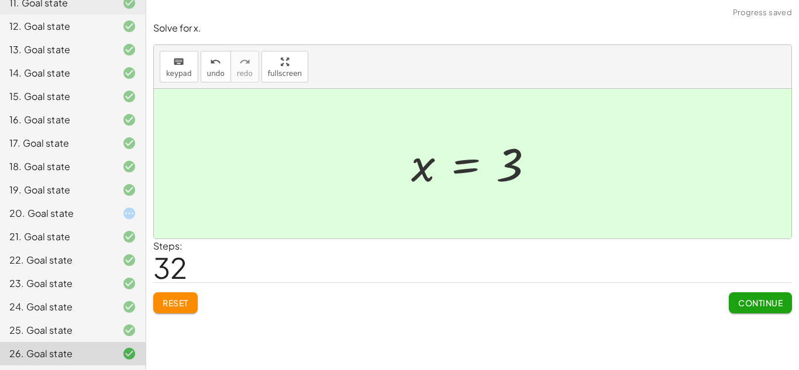
click at [88, 231] on div "21. Goal state" at bounding box center [56, 237] width 94 height 14
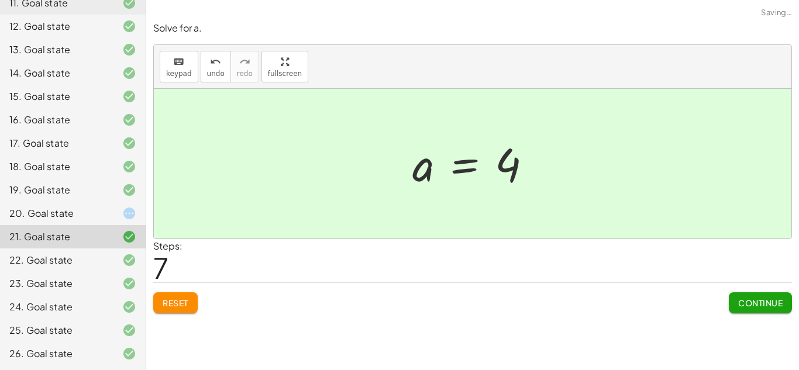
click at [92, 219] on div "20. Goal state" at bounding box center [56, 214] width 94 height 14
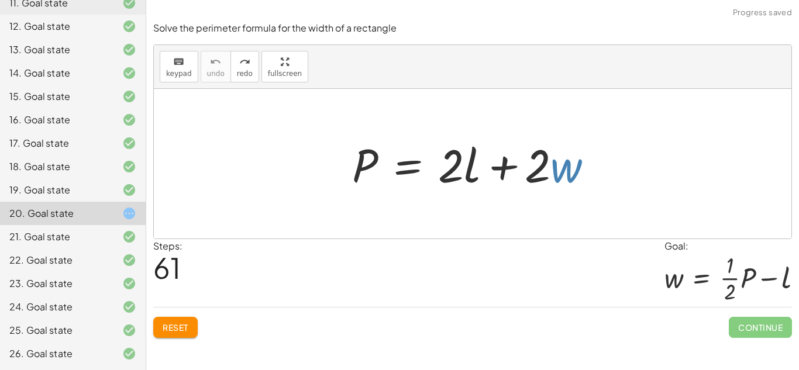
click at [532, 271] on div "Steps: 61 Goal: w = + · · 1 · 2 · P − l" at bounding box center [472, 273] width 639 height 68
drag, startPoint x: 570, startPoint y: 170, endPoint x: 579, endPoint y: 174, distance: 10.5
click at [579, 174] on div at bounding box center [477, 164] width 262 height 60
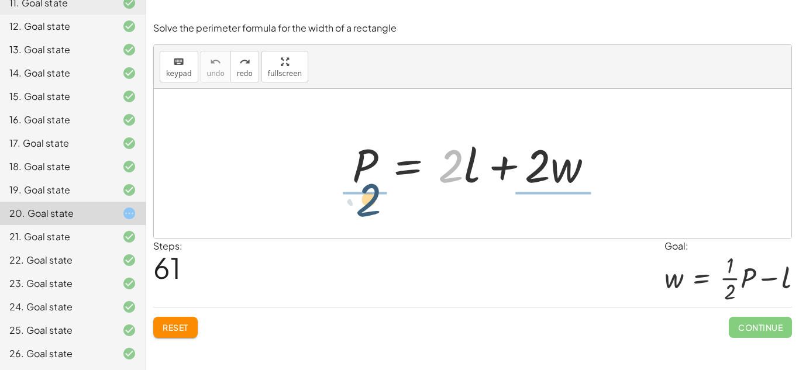
drag, startPoint x: 456, startPoint y: 165, endPoint x: 366, endPoint y: 197, distance: 95.5
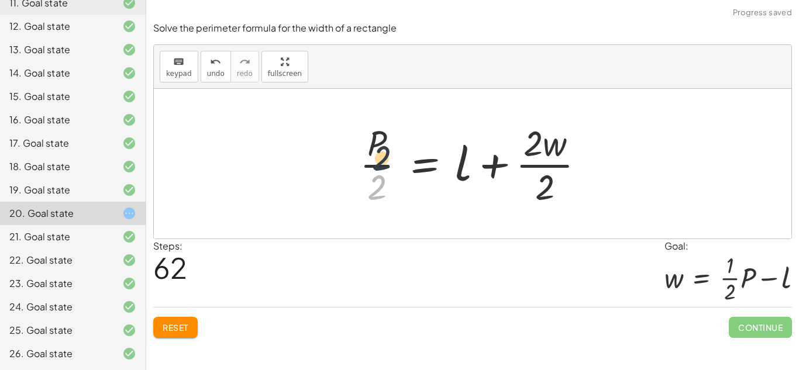
drag, startPoint x: 374, startPoint y: 196, endPoint x: 380, endPoint y: 153, distance: 43.2
click at [380, 153] on div at bounding box center [477, 164] width 246 height 90
drag, startPoint x: 551, startPoint y: 177, endPoint x: 545, endPoint y: 143, distance: 34.5
click at [545, 143] on div at bounding box center [477, 164] width 246 height 90
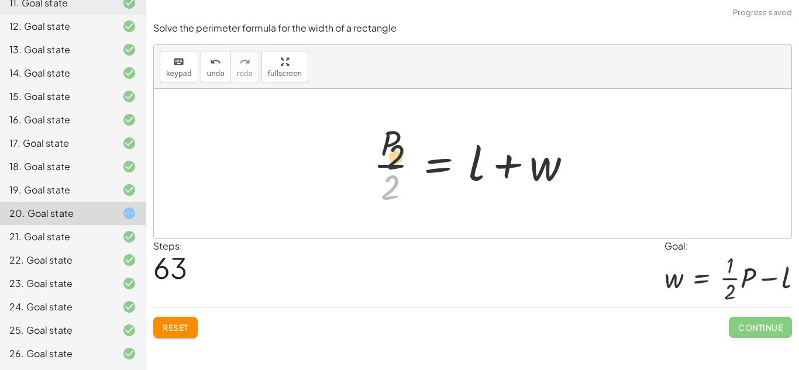
drag, startPoint x: 384, startPoint y: 185, endPoint x: 390, endPoint y: 147, distance: 38.5
click at [390, 147] on div at bounding box center [476, 164] width 219 height 90
drag, startPoint x: 473, startPoint y: 161, endPoint x: 366, endPoint y: 162, distance: 107.1
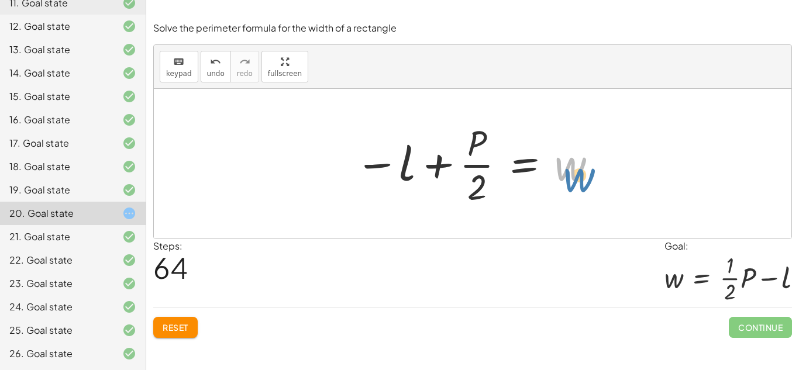
drag, startPoint x: 568, startPoint y: 171, endPoint x: 578, endPoint y: 181, distance: 13.7
click at [578, 181] on div at bounding box center [477, 164] width 256 height 90
click at [202, 61] on button "undo undo" at bounding box center [216, 67] width 30 height 32
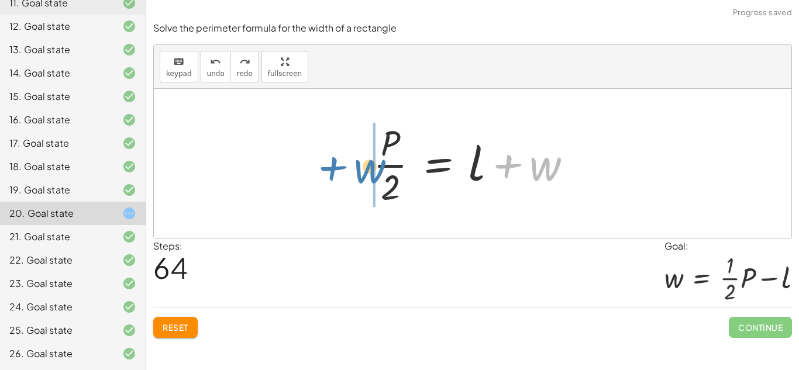
drag, startPoint x: 544, startPoint y: 173, endPoint x: 367, endPoint y: 176, distance: 176.7
click at [367, 176] on div at bounding box center [476, 164] width 219 height 90
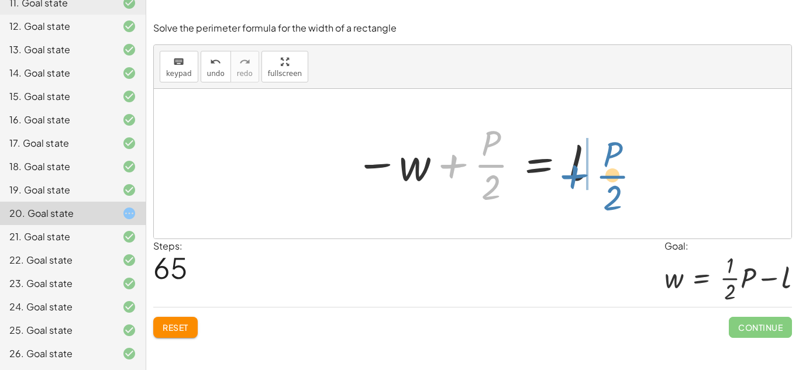
drag, startPoint x: 465, startPoint y: 176, endPoint x: 590, endPoint y: 185, distance: 125.6
click at [590, 185] on div at bounding box center [477, 164] width 256 height 90
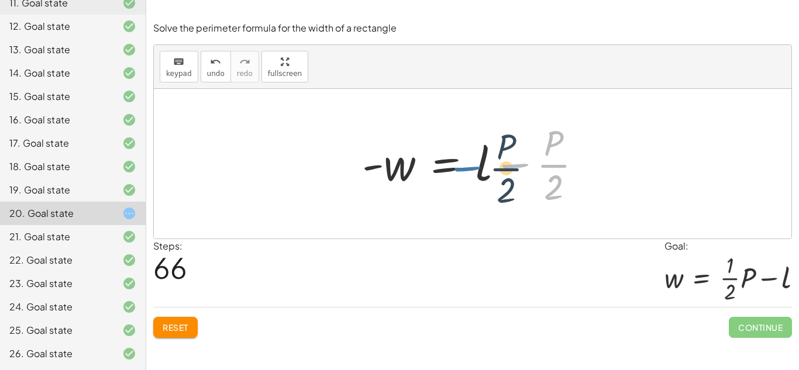
drag, startPoint x: 530, startPoint y: 181, endPoint x: 482, endPoint y: 184, distance: 48.1
click at [482, 184] on div at bounding box center [476, 164] width 241 height 90
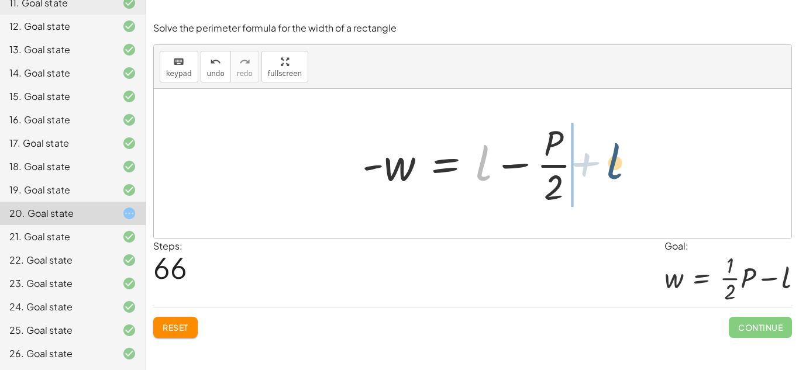
drag, startPoint x: 479, startPoint y: 175, endPoint x: 611, endPoint y: 174, distance: 132.2
click at [611, 174] on div "P = + · 2 · l + · 2 · w · P · 2 = + l + · 2 · w · 2 · P · 2 = + l + w − w + · P…" at bounding box center [473, 164] width 638 height 150
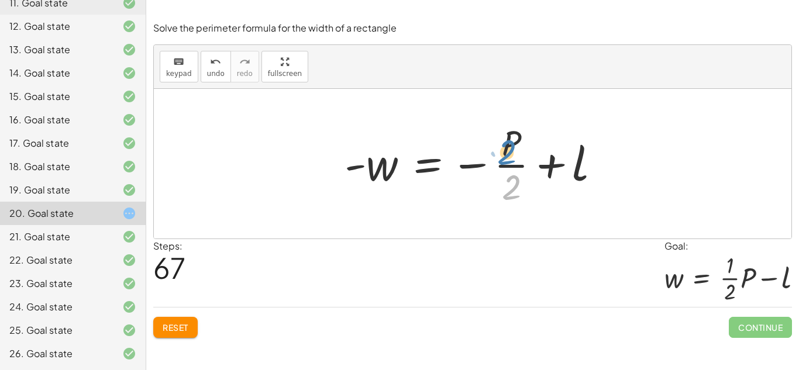
drag, startPoint x: 500, startPoint y: 187, endPoint x: 497, endPoint y: 152, distance: 35.9
click at [497, 152] on div at bounding box center [477, 164] width 277 height 90
drag, startPoint x: 504, startPoint y: 147, endPoint x: 490, endPoint y: 191, distance: 46.3
click at [490, 191] on div at bounding box center [477, 164] width 277 height 90
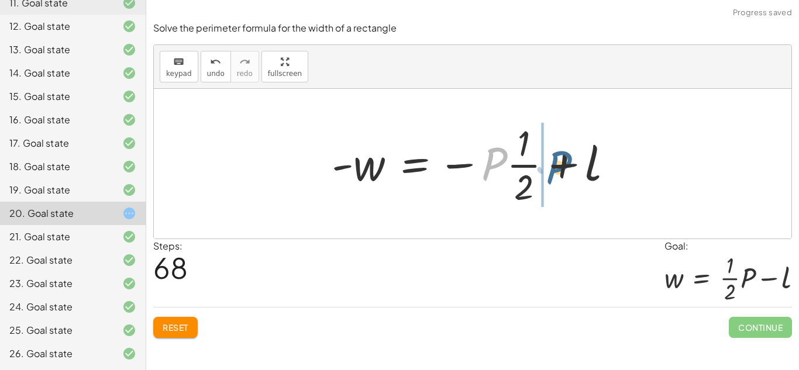
drag, startPoint x: 487, startPoint y: 166, endPoint x: 542, endPoint y: 170, distance: 55.2
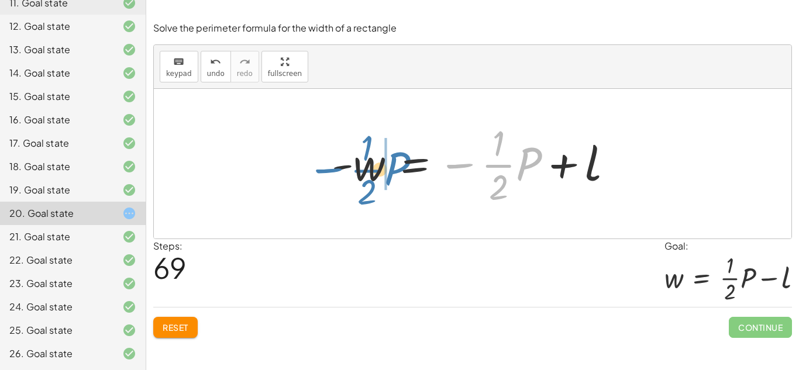
drag, startPoint x: 456, startPoint y: 168, endPoint x: 325, endPoint y: 171, distance: 130.5
click at [326, 171] on div at bounding box center [477, 164] width 303 height 90
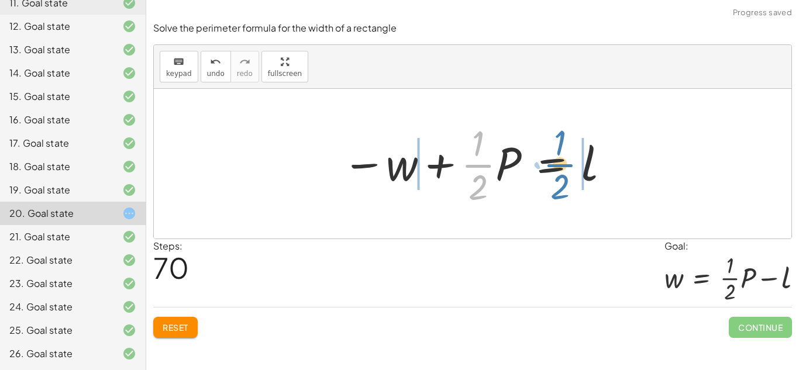
drag, startPoint x: 471, startPoint y: 175, endPoint x: 553, endPoint y: 174, distance: 81.9
click at [553, 174] on div at bounding box center [476, 164] width 281 height 90
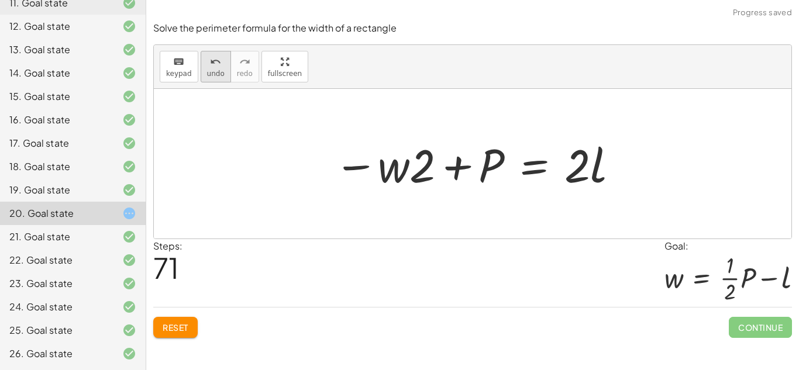
click at [215, 67] on icon "undo" at bounding box center [215, 62] width 11 height 14
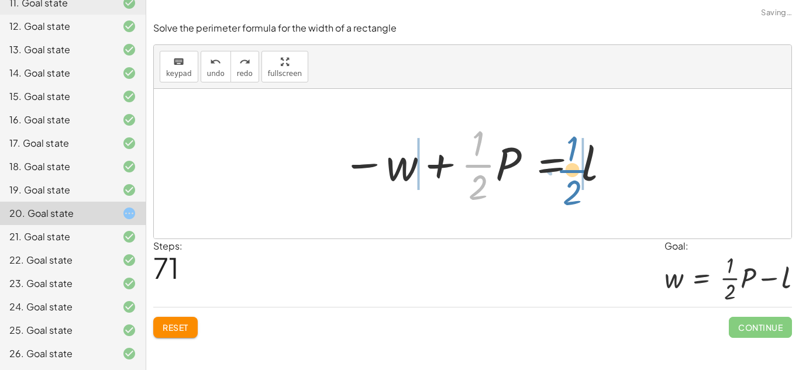
drag, startPoint x: 467, startPoint y: 167, endPoint x: 561, endPoint y: 172, distance: 94.4
click at [561, 172] on div at bounding box center [476, 164] width 281 height 90
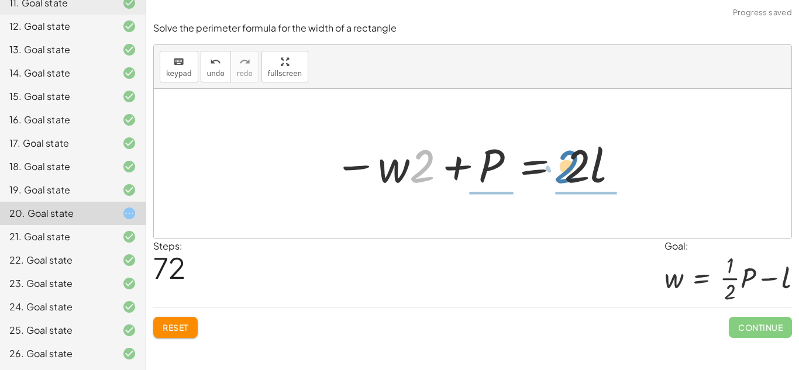
drag, startPoint x: 432, startPoint y: 167, endPoint x: 574, endPoint y: 169, distance: 142.2
click at [574, 169] on div at bounding box center [477, 164] width 298 height 60
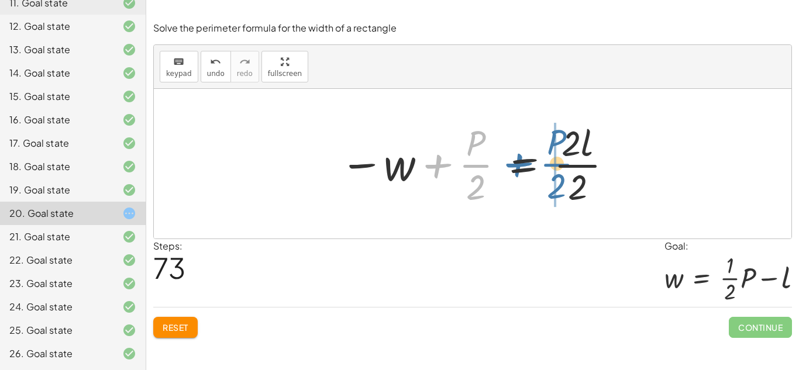
drag, startPoint x: 476, startPoint y: 161, endPoint x: 559, endPoint y: 160, distance: 82.5
click at [559, 160] on div at bounding box center [477, 164] width 286 height 90
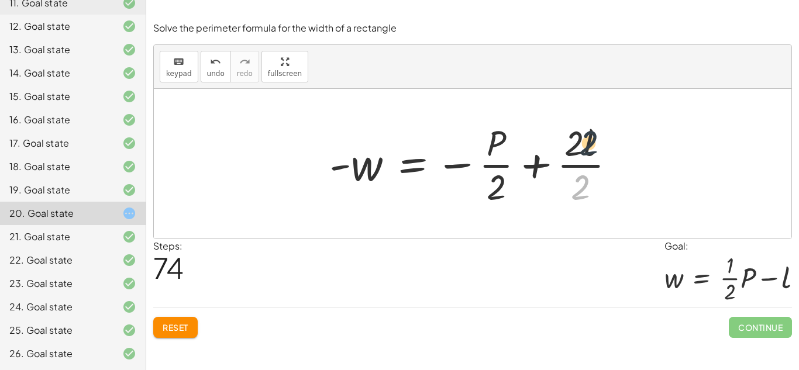
drag, startPoint x: 569, startPoint y: 185, endPoint x: 578, endPoint y: 139, distance: 47.6
click at [578, 139] on div at bounding box center [477, 164] width 307 height 90
drag, startPoint x: 578, startPoint y: 139, endPoint x: 576, endPoint y: 187, distance: 47.4
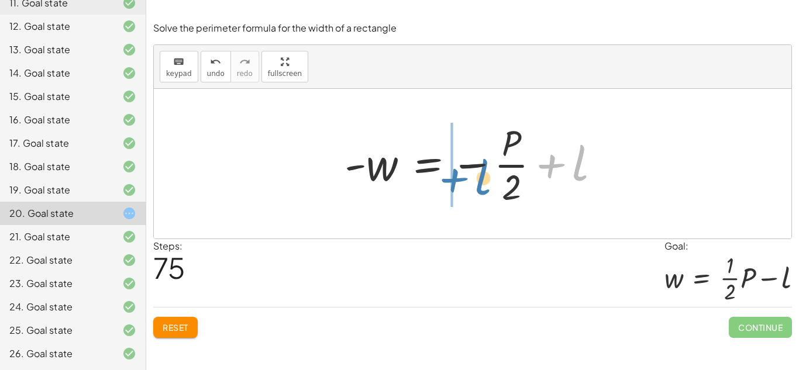
drag, startPoint x: 579, startPoint y: 170, endPoint x: 482, endPoint y: 184, distance: 98.1
click at [482, 184] on div at bounding box center [477, 164] width 277 height 90
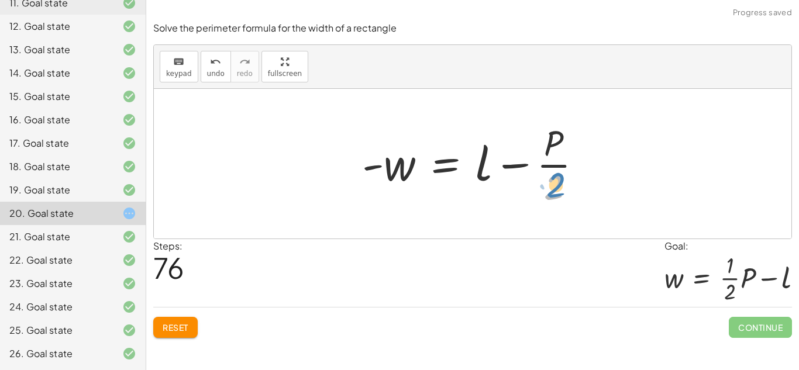
drag, startPoint x: 550, startPoint y: 184, endPoint x: 560, endPoint y: 187, distance: 10.4
click at [560, 187] on div at bounding box center [476, 164] width 241 height 90
drag, startPoint x: 549, startPoint y: 143, endPoint x: 459, endPoint y: 163, distance: 92.3
click at [459, 163] on div at bounding box center [476, 164] width 241 height 90
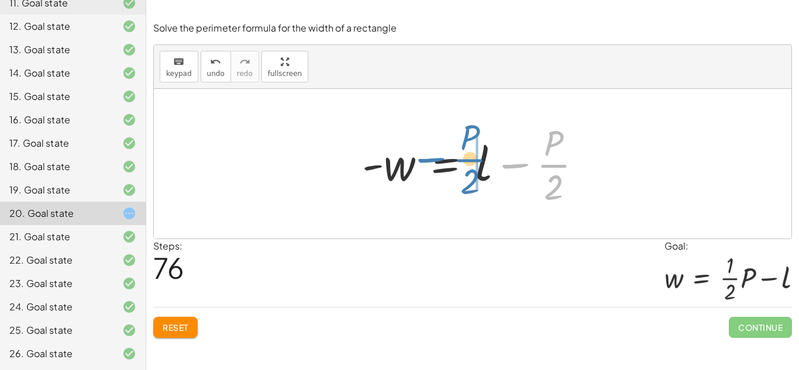
drag, startPoint x: 553, startPoint y: 164, endPoint x: 473, endPoint y: 161, distance: 79.6
click at [473, 161] on div at bounding box center [476, 164] width 241 height 90
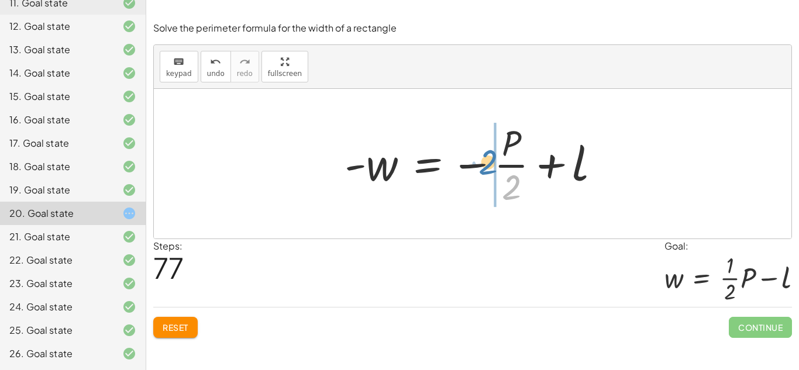
drag, startPoint x: 508, startPoint y: 188, endPoint x: 488, endPoint y: 166, distance: 30.2
click at [488, 166] on div at bounding box center [477, 164] width 277 height 90
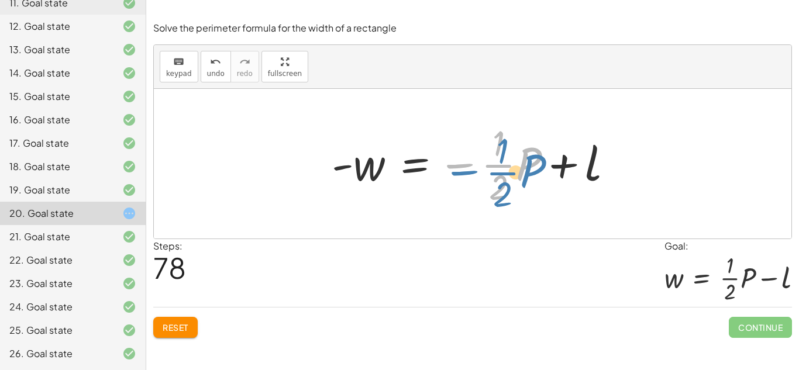
drag, startPoint x: 457, startPoint y: 166, endPoint x: 461, endPoint y: 174, distance: 8.4
click at [461, 174] on div at bounding box center [477, 164] width 303 height 90
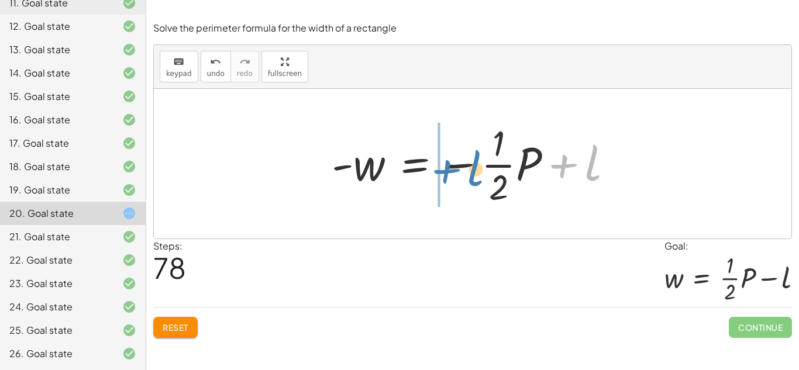
drag, startPoint x: 585, startPoint y: 171, endPoint x: 467, endPoint y: 173, distance: 117.6
click at [467, 173] on div at bounding box center [477, 164] width 303 height 90
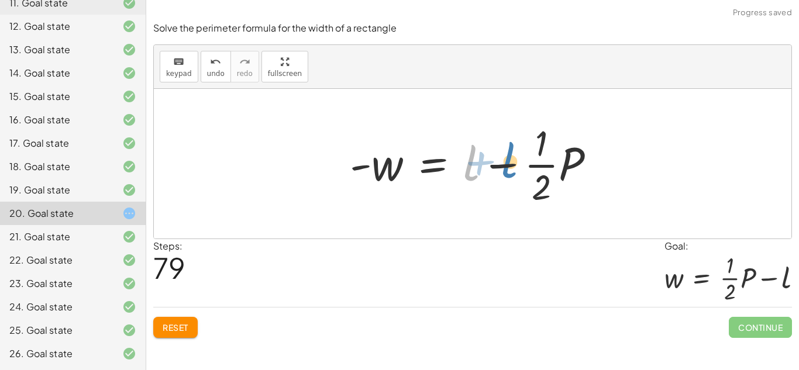
drag, startPoint x: 473, startPoint y: 174, endPoint x: 512, endPoint y: 171, distance: 39.3
click at [512, 171] on div at bounding box center [477, 164] width 267 height 90
drag, startPoint x: 470, startPoint y: 171, endPoint x: 524, endPoint y: 169, distance: 53.9
click at [524, 169] on div at bounding box center [477, 164] width 267 height 90
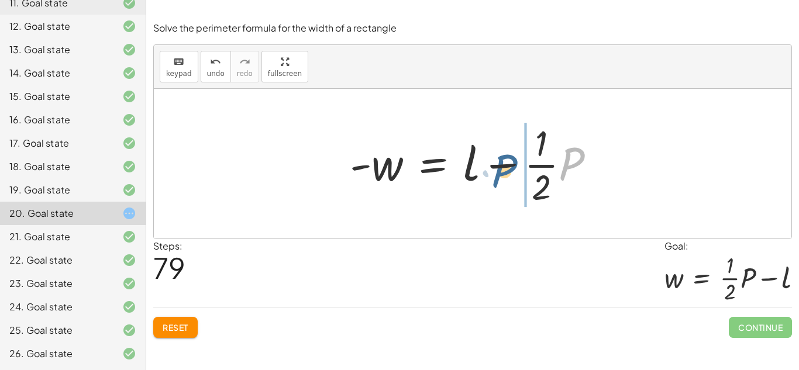
drag, startPoint x: 576, startPoint y: 161, endPoint x: 516, endPoint y: 166, distance: 59.9
click at [516, 166] on div at bounding box center [477, 164] width 267 height 90
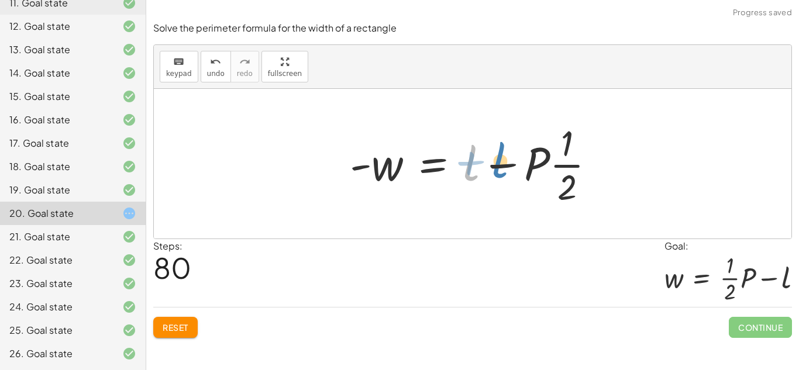
drag, startPoint x: 477, startPoint y: 167, endPoint x: 501, endPoint y: 166, distance: 24.0
click at [501, 166] on div at bounding box center [477, 164] width 267 height 90
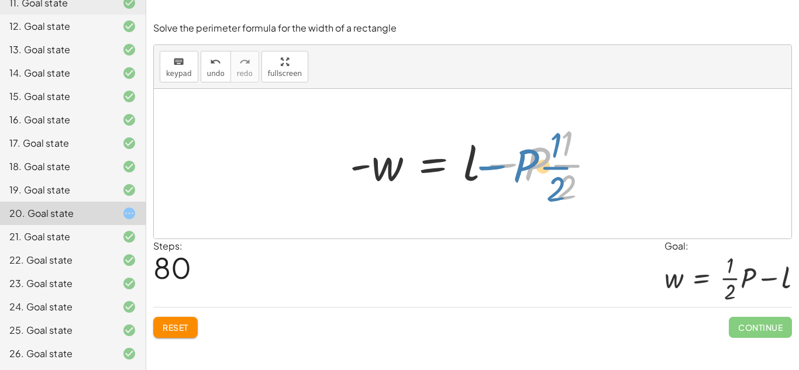
drag, startPoint x: 506, startPoint y: 167, endPoint x: 496, endPoint y: 169, distance: 10.0
click at [496, 169] on div at bounding box center [477, 164] width 267 height 90
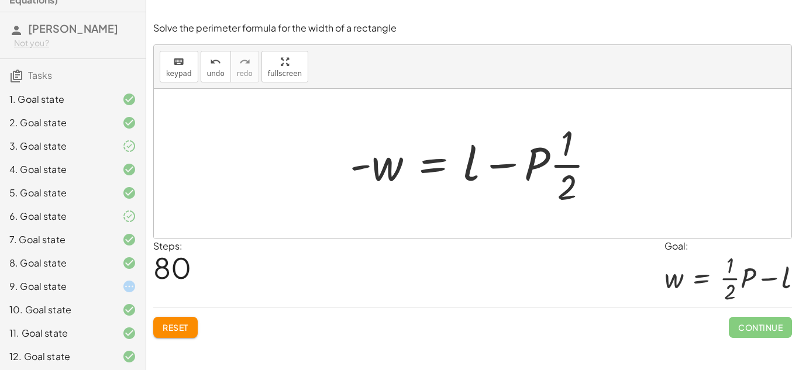
scroll to position [40, 0]
click at [52, 288] on div "9. Goal state" at bounding box center [56, 287] width 94 height 14
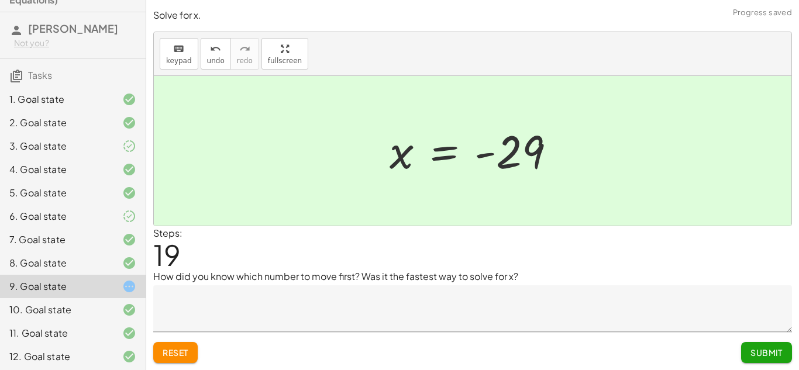
click at [345, 295] on textarea at bounding box center [472, 309] width 639 height 47
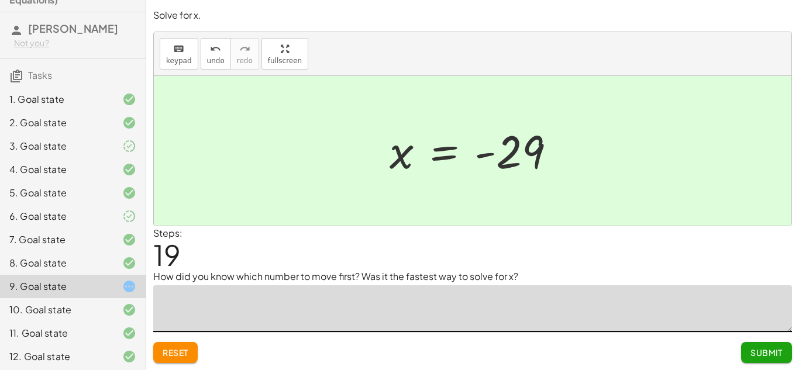
click at [378, 141] on div "· ( + x + 9 ) · 5 = - 4 · 1 · 5 = - · 4 · ( + x + 9 ) · · 1 · 5 · ( + x + 9 ) =…" at bounding box center [473, 151] width 202 height 64
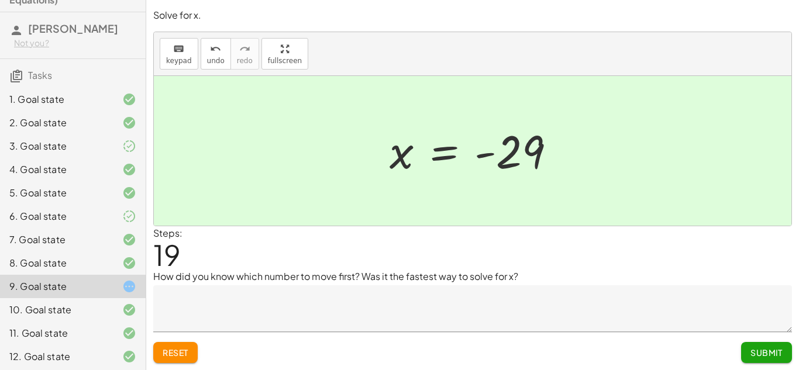
click at [318, 287] on textarea at bounding box center [472, 309] width 639 height 47
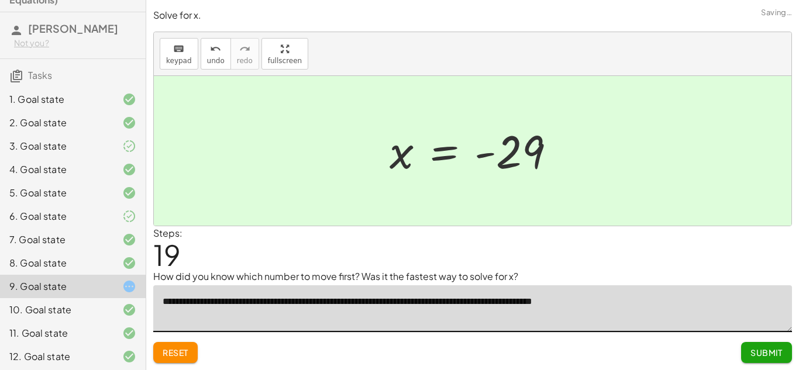
click at [493, 304] on textarea "**********" at bounding box center [472, 309] width 639 height 47
click at [516, 304] on textarea "**********" at bounding box center [472, 309] width 639 height 47
type textarea "**********"
click at [681, 311] on textarea "**********" at bounding box center [472, 309] width 639 height 47
click at [775, 351] on span "Submit" at bounding box center [767, 353] width 32 height 11
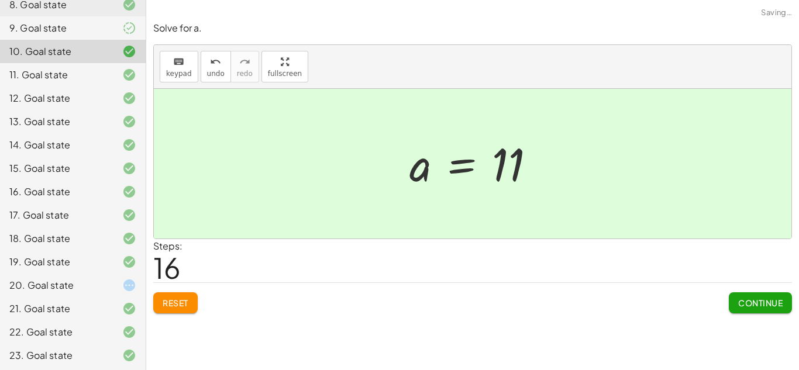
scroll to position [303, 0]
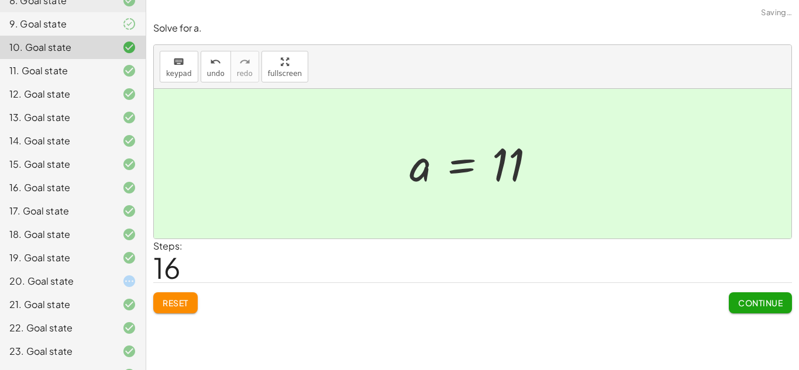
click at [77, 279] on div "20. Goal state" at bounding box center [56, 281] width 94 height 14
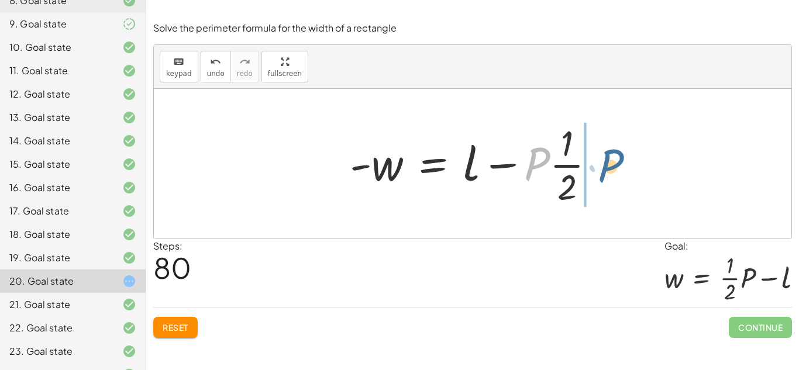
drag, startPoint x: 544, startPoint y: 164, endPoint x: 616, endPoint y: 167, distance: 72.6
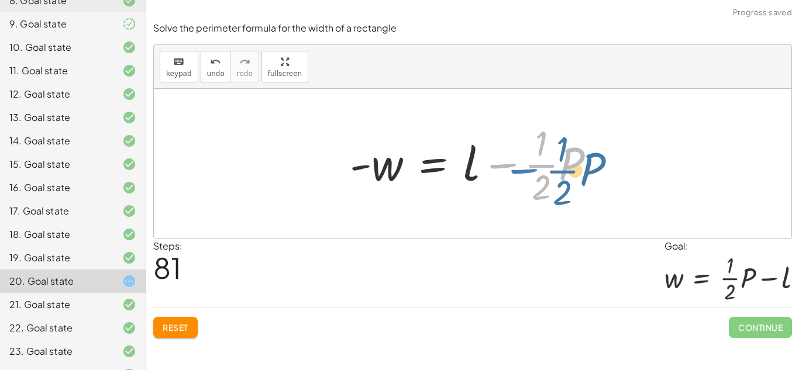
drag, startPoint x: 489, startPoint y: 165, endPoint x: 426, endPoint y: 147, distance: 65.2
click at [485, 158] on div at bounding box center [477, 164] width 267 height 90
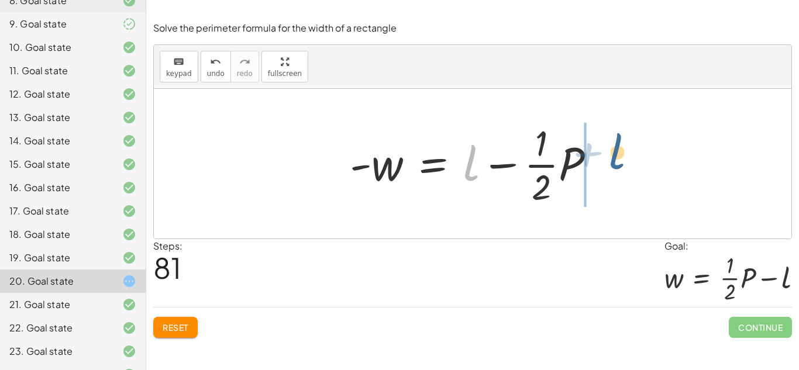
drag, startPoint x: 468, startPoint y: 163, endPoint x: 608, endPoint y: 159, distance: 140.5
click at [608, 159] on div at bounding box center [477, 164] width 267 height 90
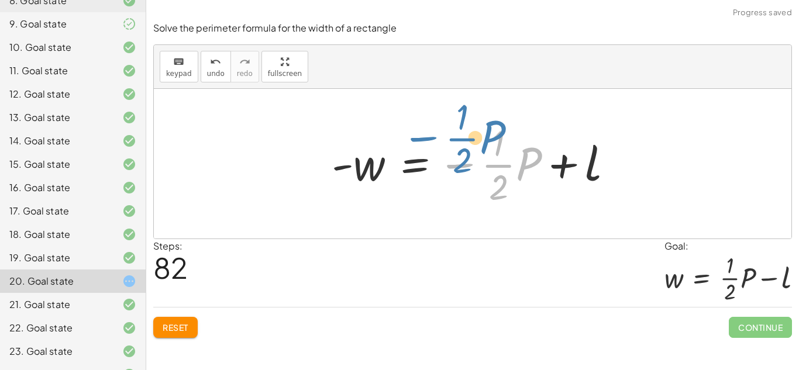
drag, startPoint x: 463, startPoint y: 164, endPoint x: 439, endPoint y: 147, distance: 29.9
click at [439, 147] on div at bounding box center [477, 164] width 303 height 90
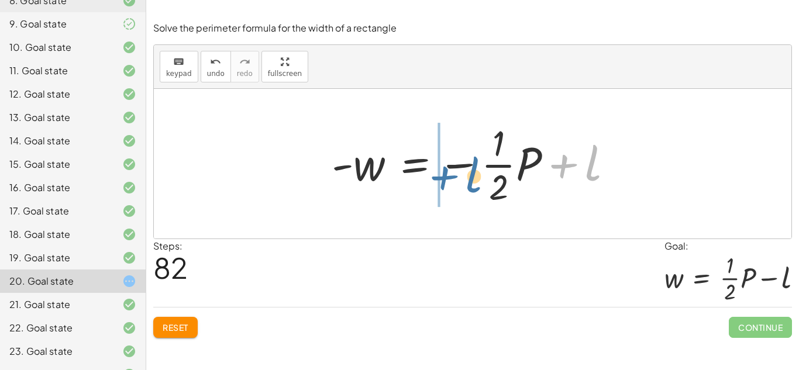
drag, startPoint x: 569, startPoint y: 167, endPoint x: 449, endPoint y: 178, distance: 120.5
click at [449, 178] on div at bounding box center [477, 164] width 303 height 90
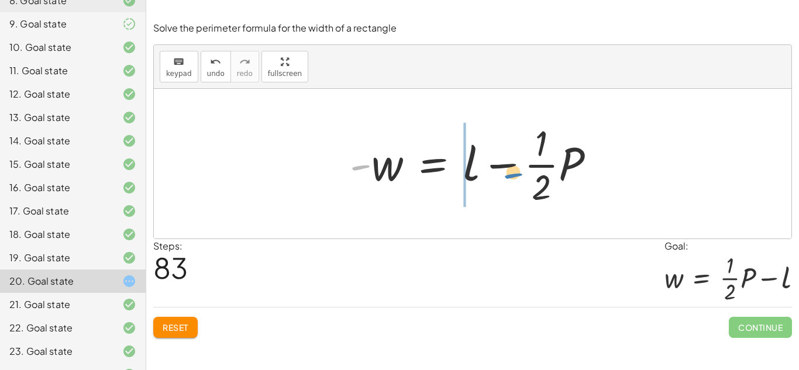
drag, startPoint x: 363, startPoint y: 164, endPoint x: 516, endPoint y: 170, distance: 152.2
click at [516, 170] on div at bounding box center [477, 164] width 267 height 90
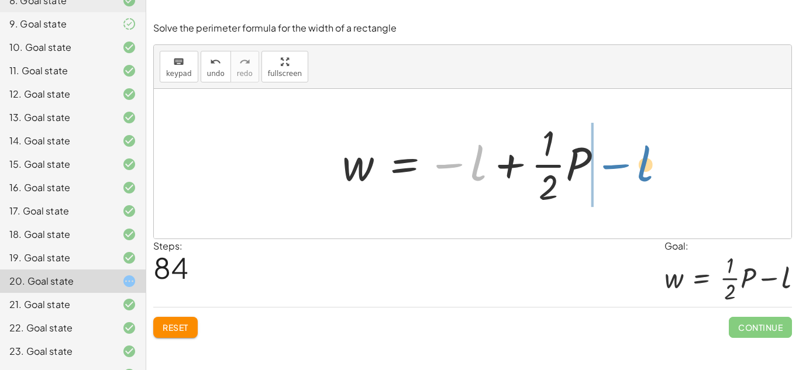
drag, startPoint x: 476, startPoint y: 170, endPoint x: 642, endPoint y: 171, distance: 166.8
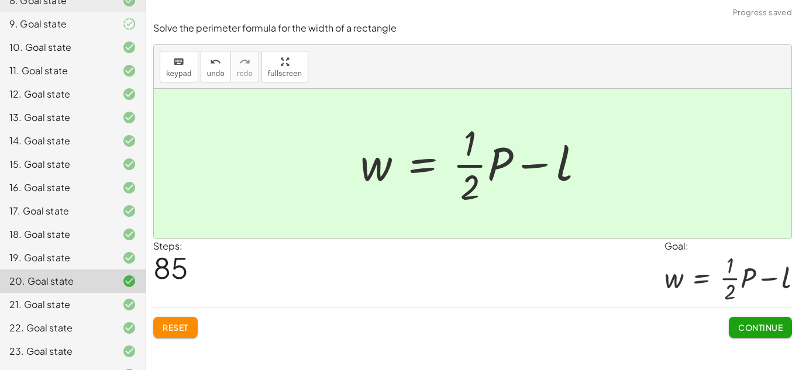
scroll to position [370, 0]
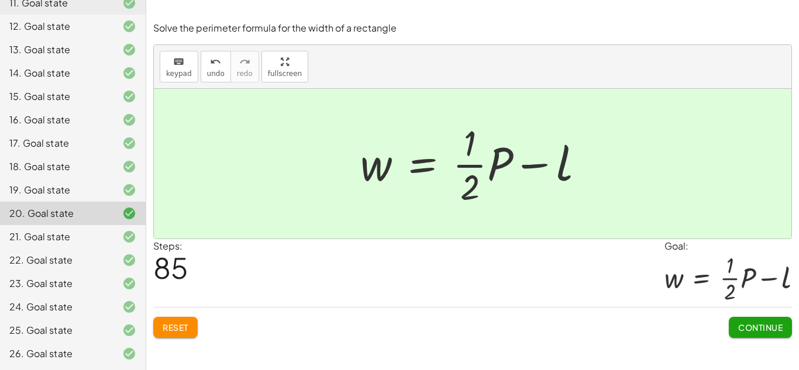
click at [768, 332] on span "Continue" at bounding box center [760, 327] width 44 height 11
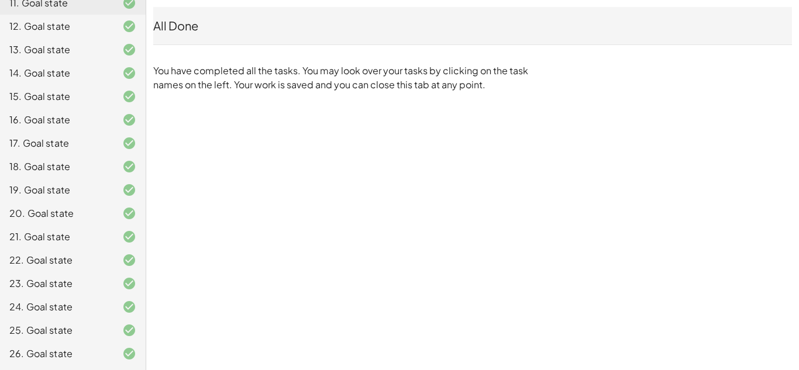
click at [49, 358] on div "26. Goal state" at bounding box center [56, 354] width 94 height 14
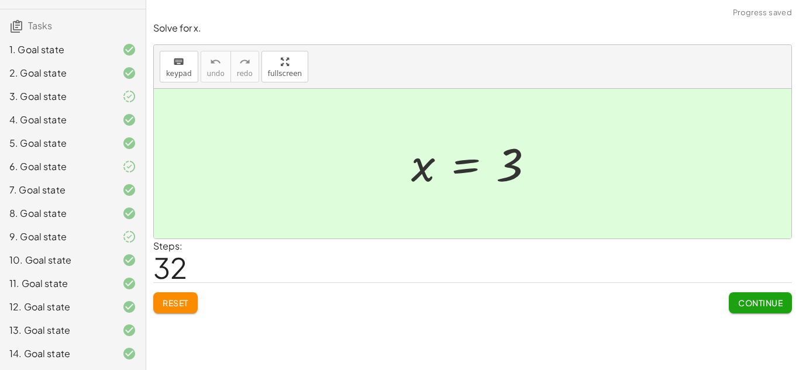
scroll to position [0, 0]
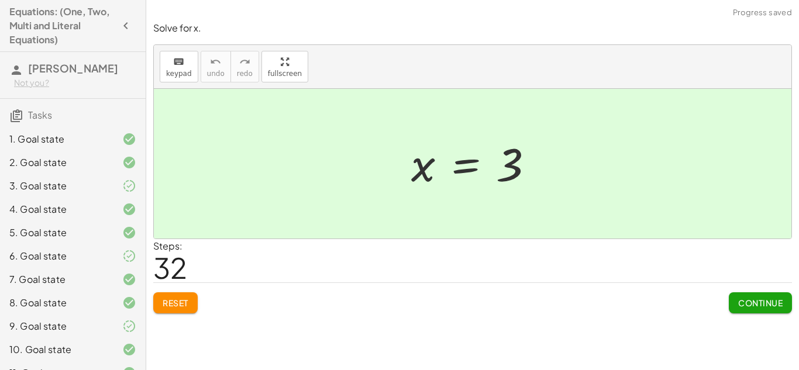
click at [34, 23] on h4 "Equations: (One, Two, Multi and Literal Equations)" at bounding box center [62, 26] width 106 height 42
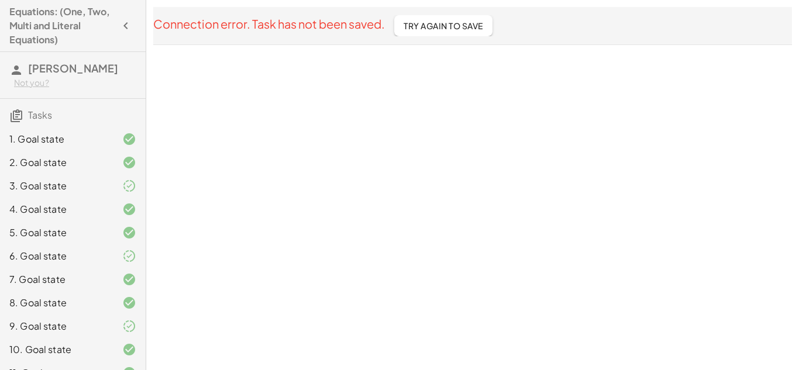
click at [419, 22] on span "Try Again To Save" at bounding box center [444, 25] width 80 height 11
